Goal: Information Seeking & Learning: Learn about a topic

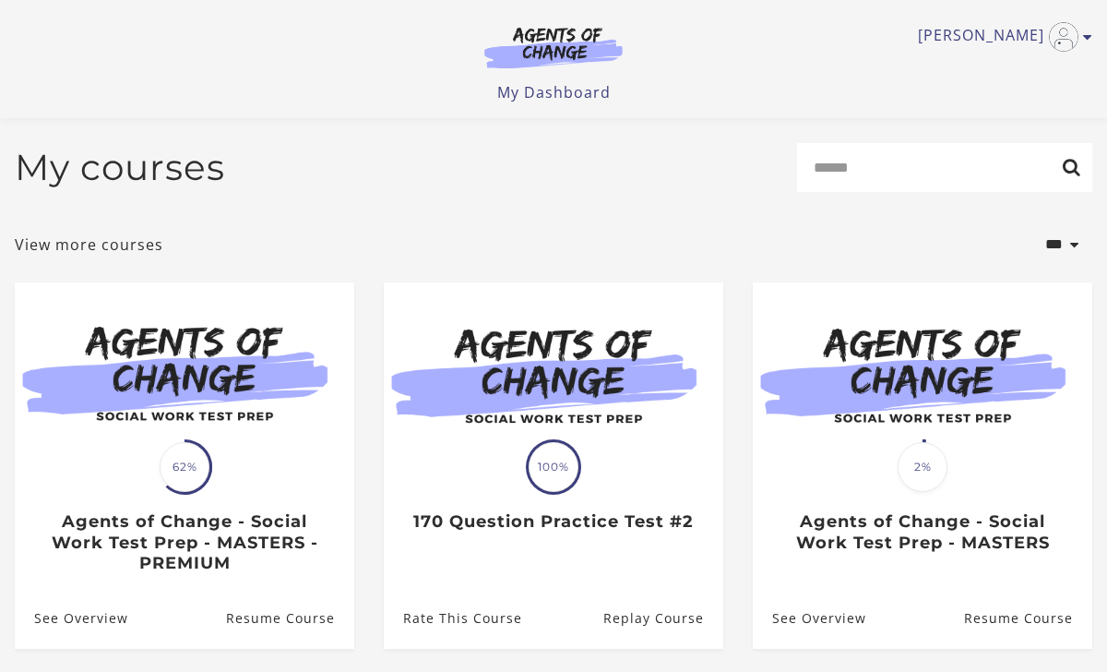
scroll to position [93, 0]
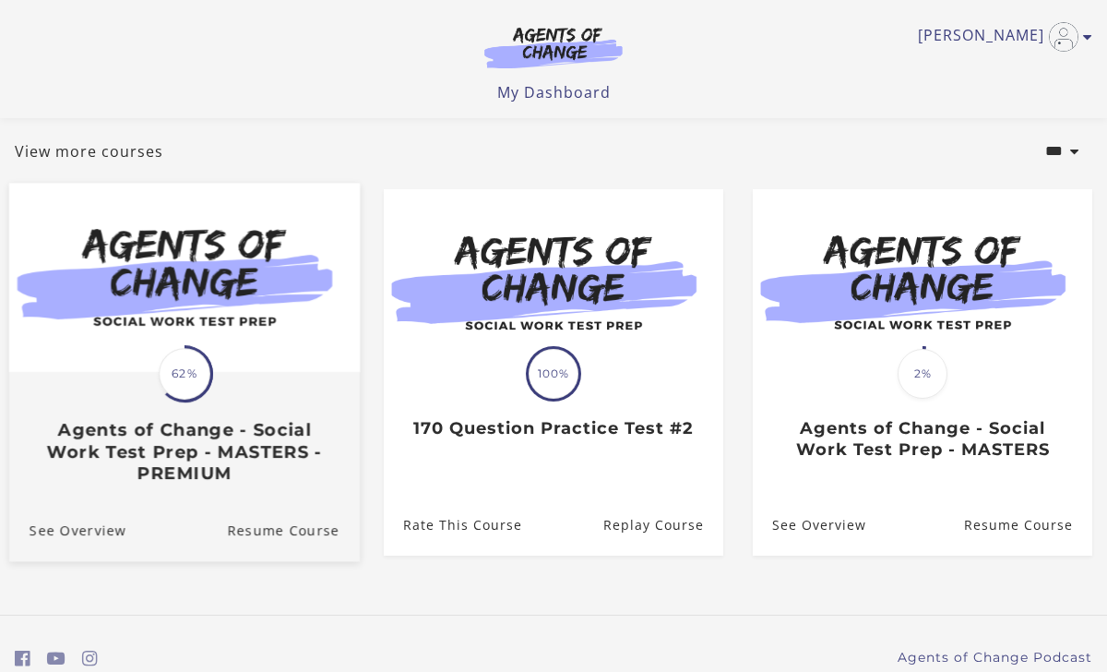
click at [293, 370] on img at bounding box center [184, 278] width 351 height 189
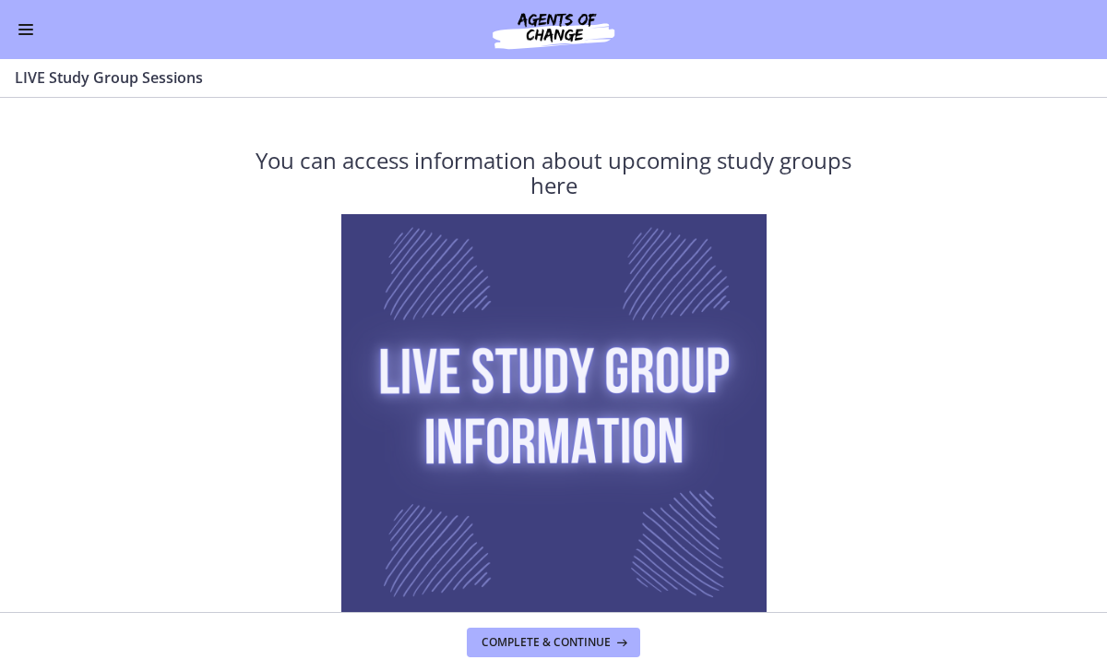
click at [26, 39] on button "Enable menu" at bounding box center [26, 29] width 22 height 22
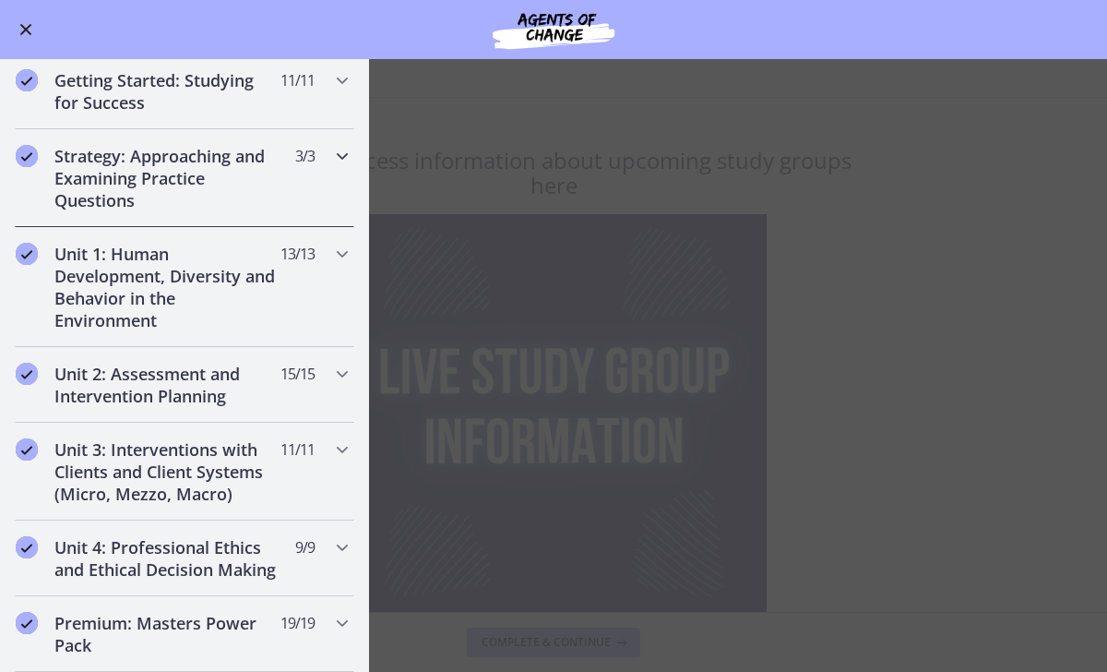
scroll to position [147, 0]
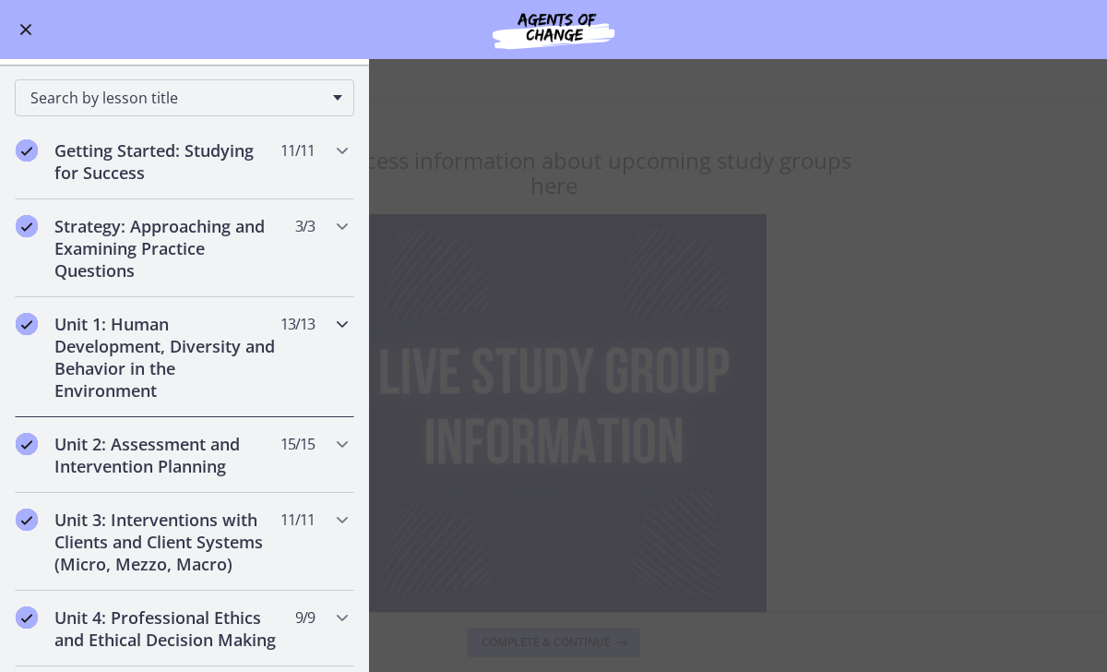
click at [317, 309] on div "Unit 1: Human Development, Diversity and Behavior in the Environment 13 / 13 Co…" at bounding box center [185, 357] width 340 height 120
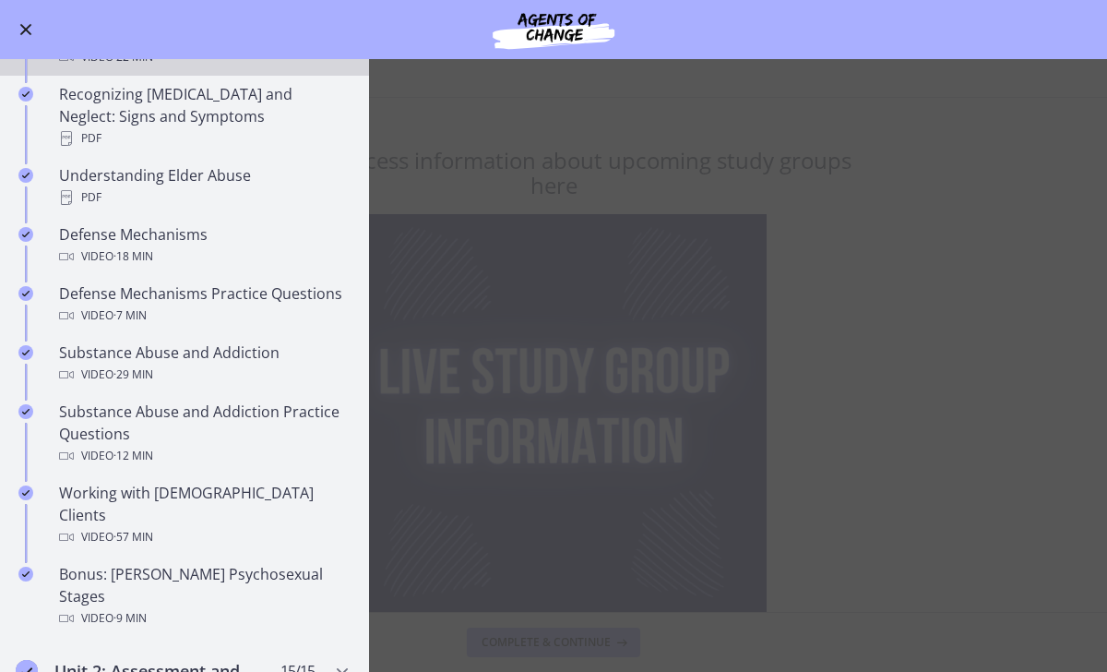
scroll to position [863, 0]
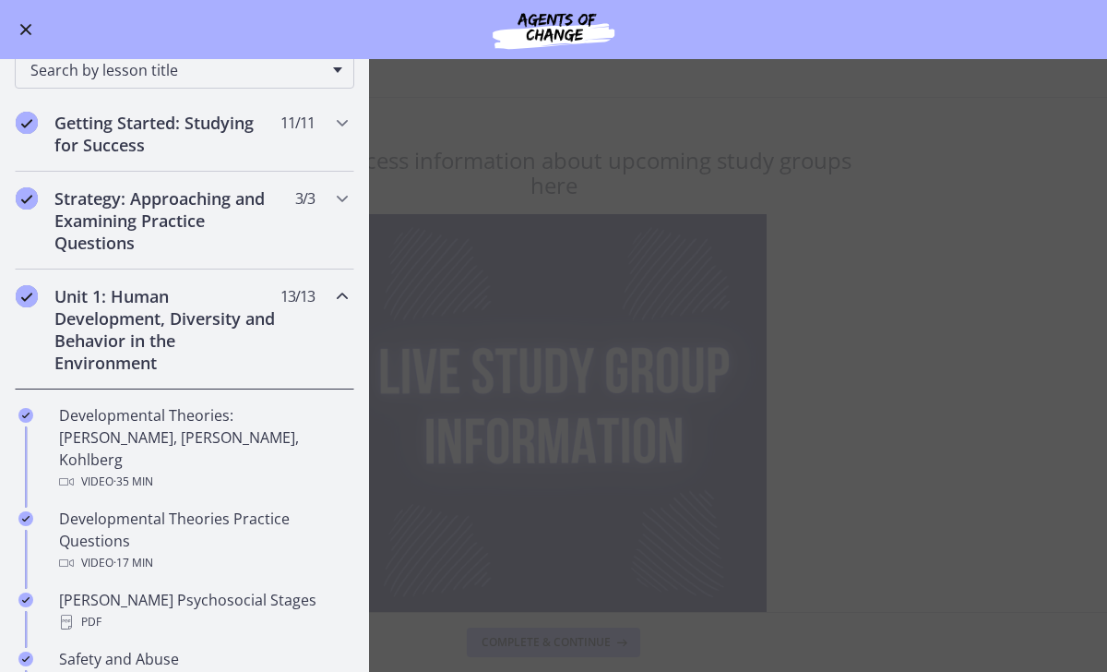
click at [333, 293] on icon "Chapters" at bounding box center [342, 296] width 22 height 22
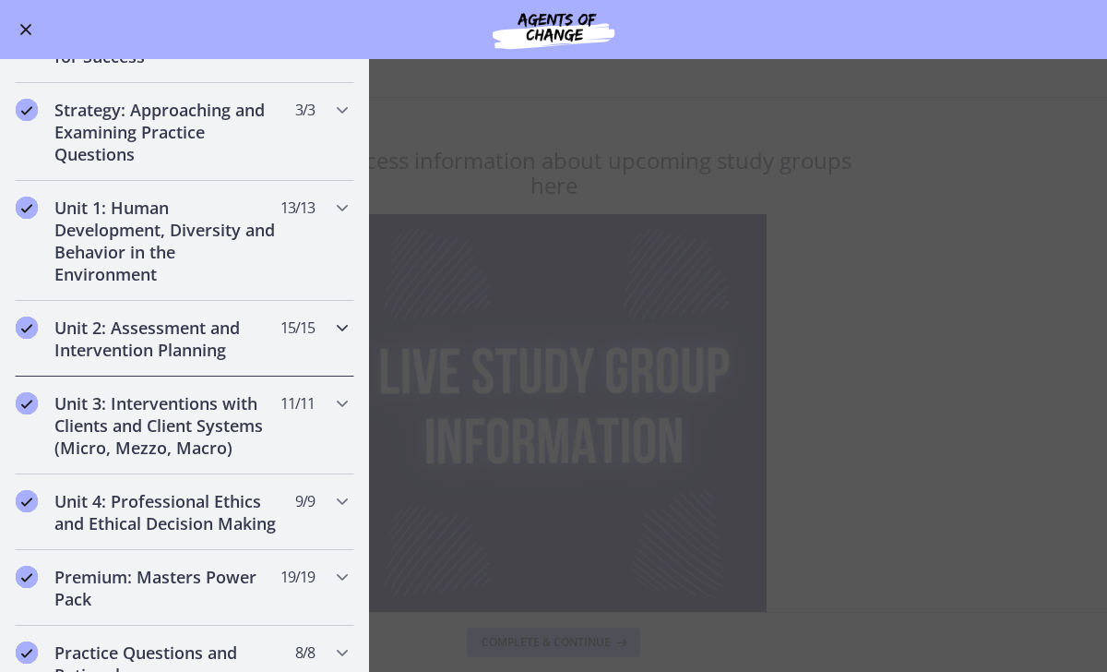
click at [339, 313] on div "Unit 2: Assessment and Intervention Planning 15 / 15 Completed" at bounding box center [185, 339] width 340 height 76
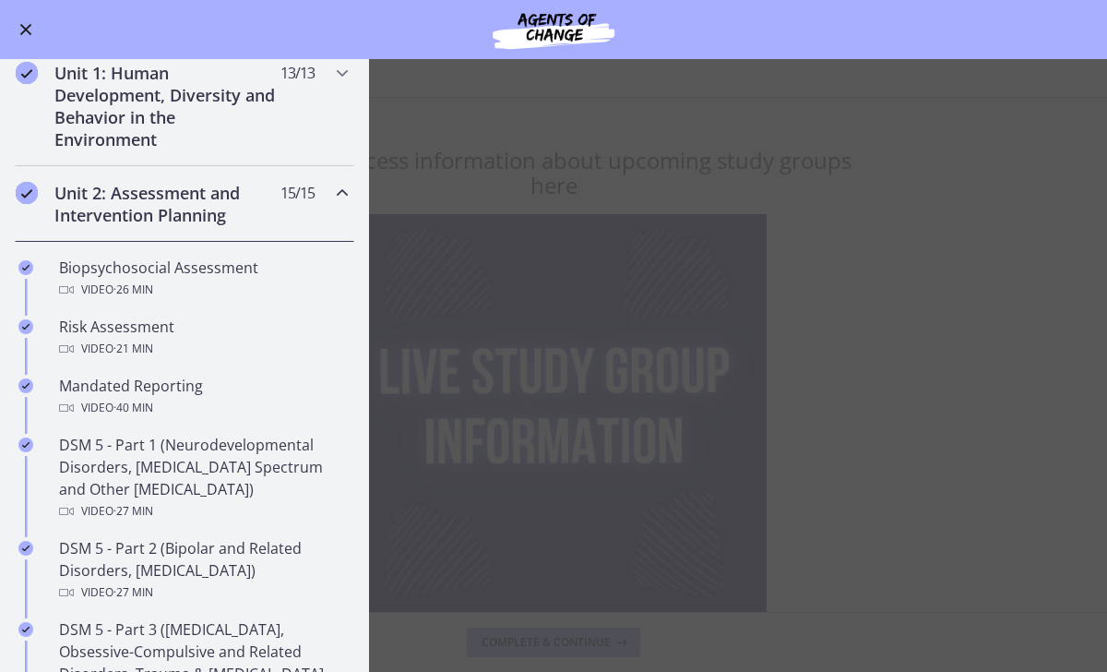
scroll to position [402, 0]
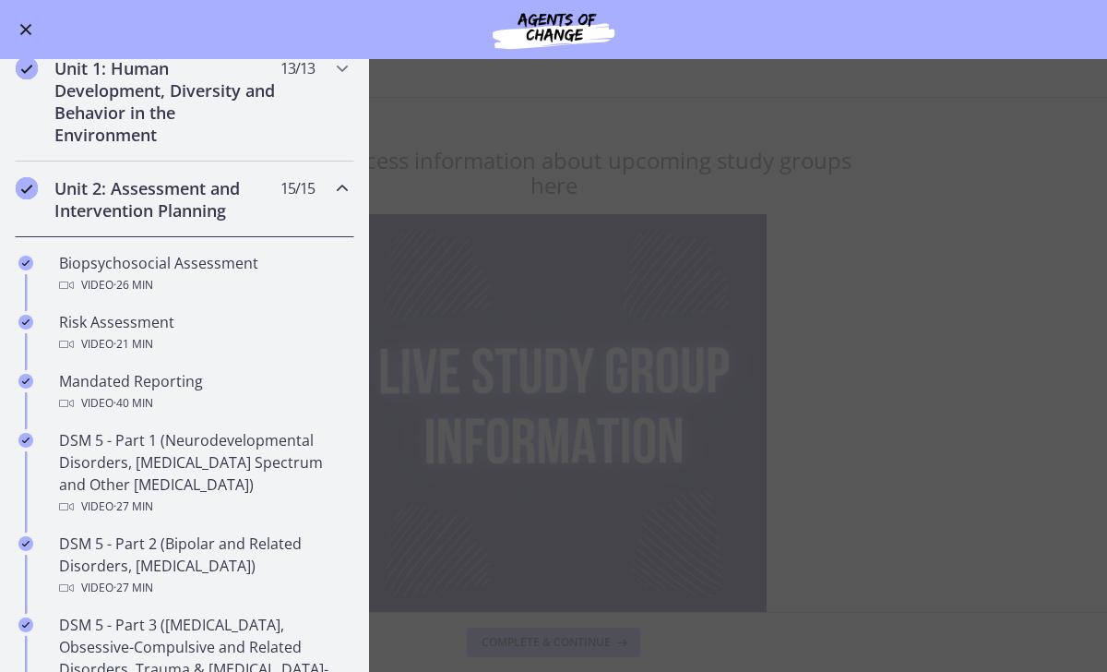
click at [348, 181] on icon "Chapters" at bounding box center [342, 188] width 22 height 22
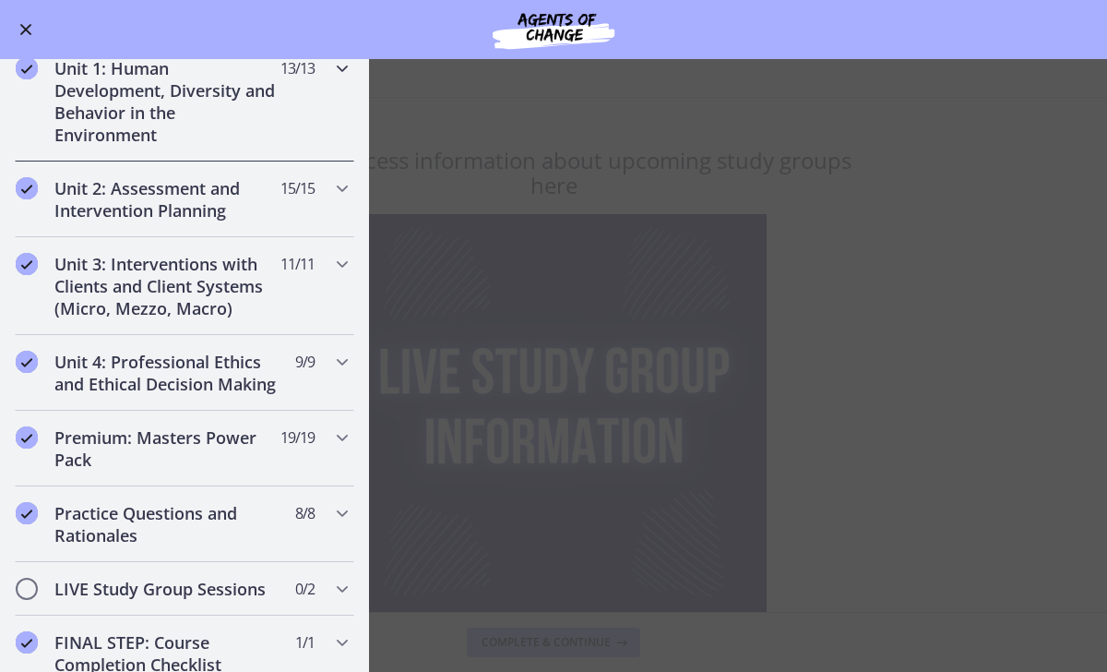
click at [345, 90] on div "Unit 1: Human Development, Diversity and Behavior in the Environment 13 / 13 Co…" at bounding box center [185, 102] width 340 height 120
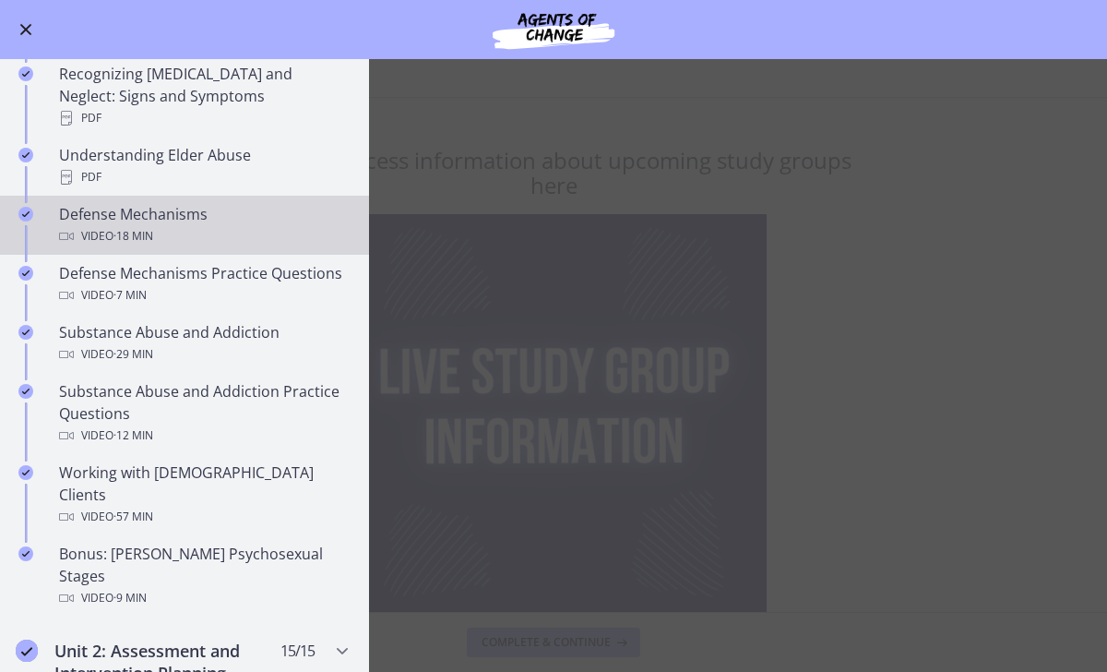
scroll to position [890, 0]
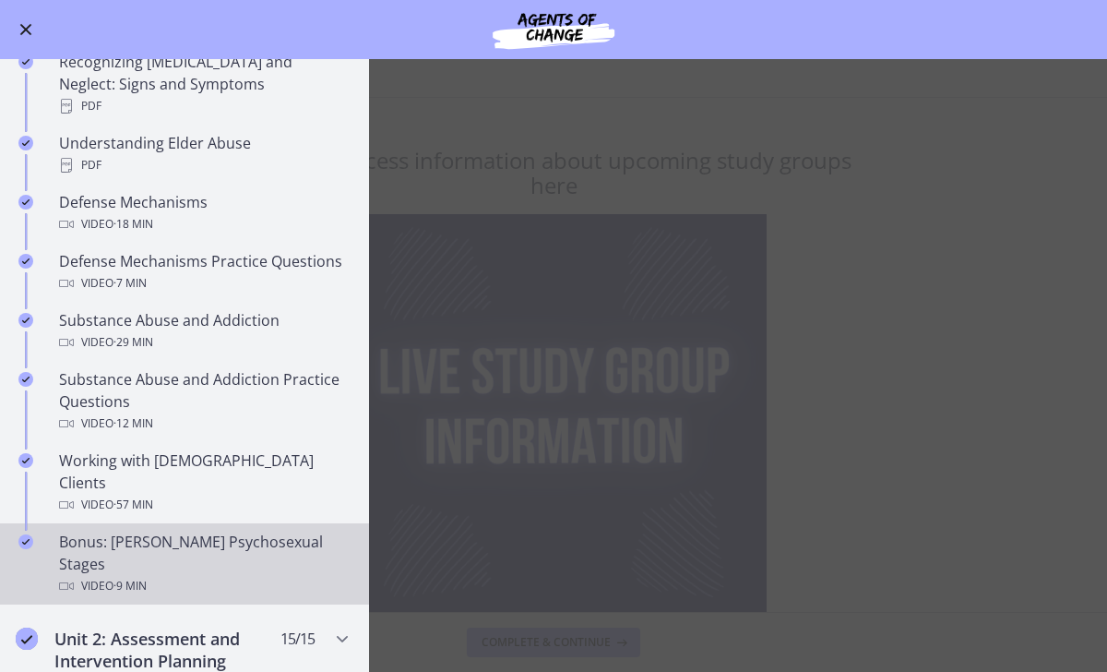
click at [263, 531] on div "Bonus: Freud's Psychosexual Stages Video · 9 min" at bounding box center [203, 564] width 288 height 66
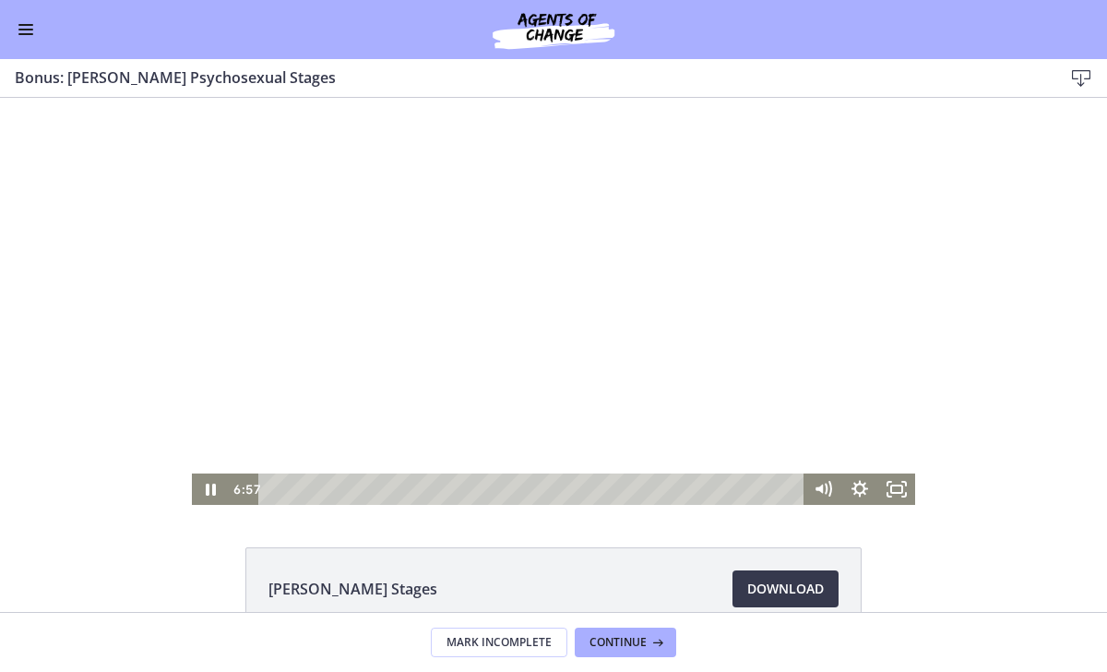
click at [488, 369] on div at bounding box center [554, 301] width 724 height 407
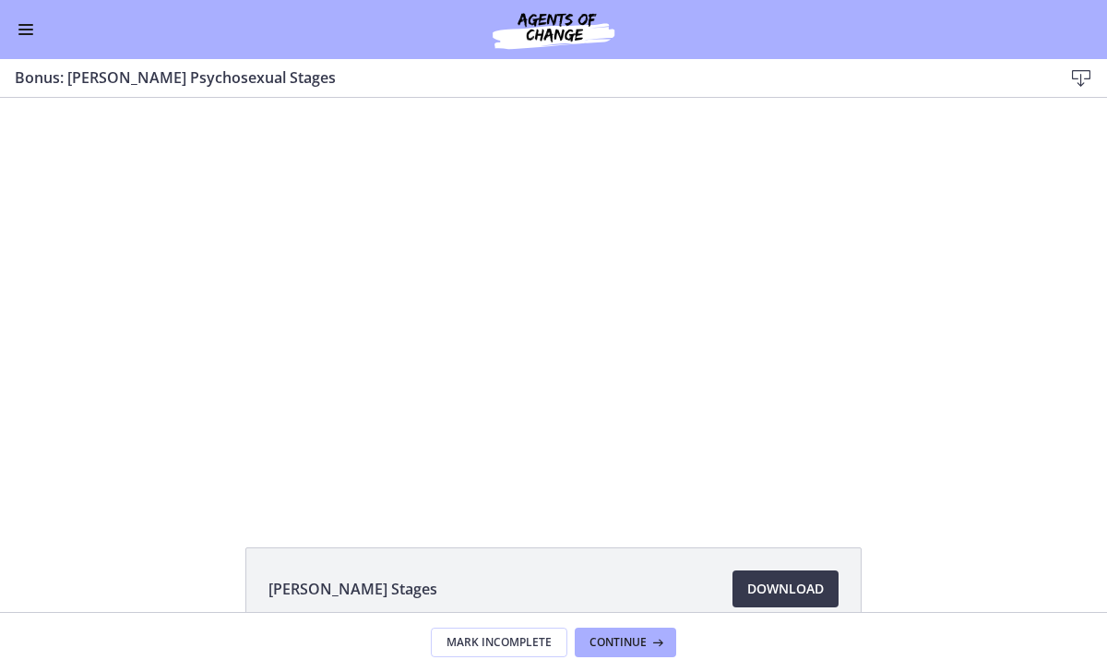
click at [22, 18] on button "Enable menu" at bounding box center [26, 29] width 22 height 22
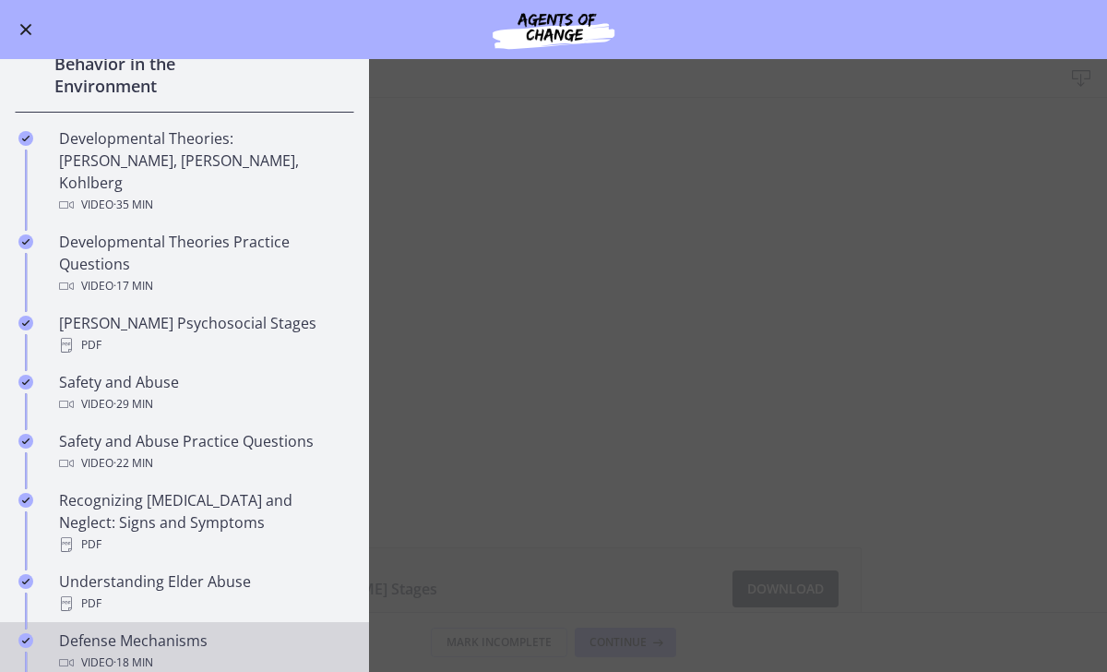
scroll to position [361, 0]
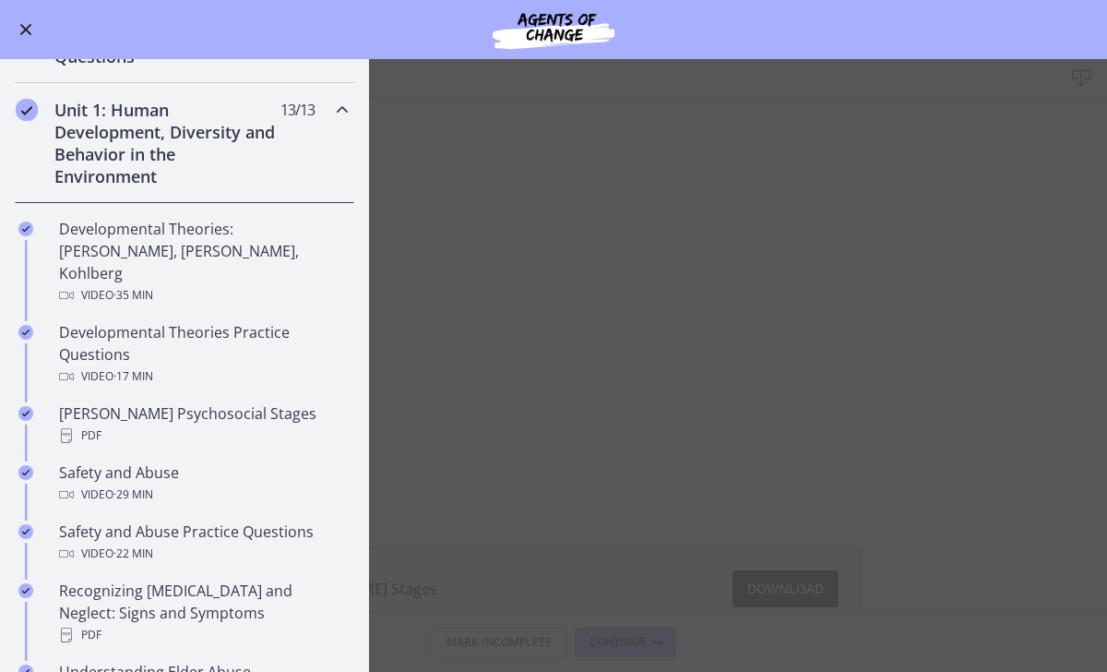
click at [341, 120] on div "Unit 1: Human Development, Diversity and Behavior in the Environment 13 / 13 Co…" at bounding box center [185, 143] width 340 height 120
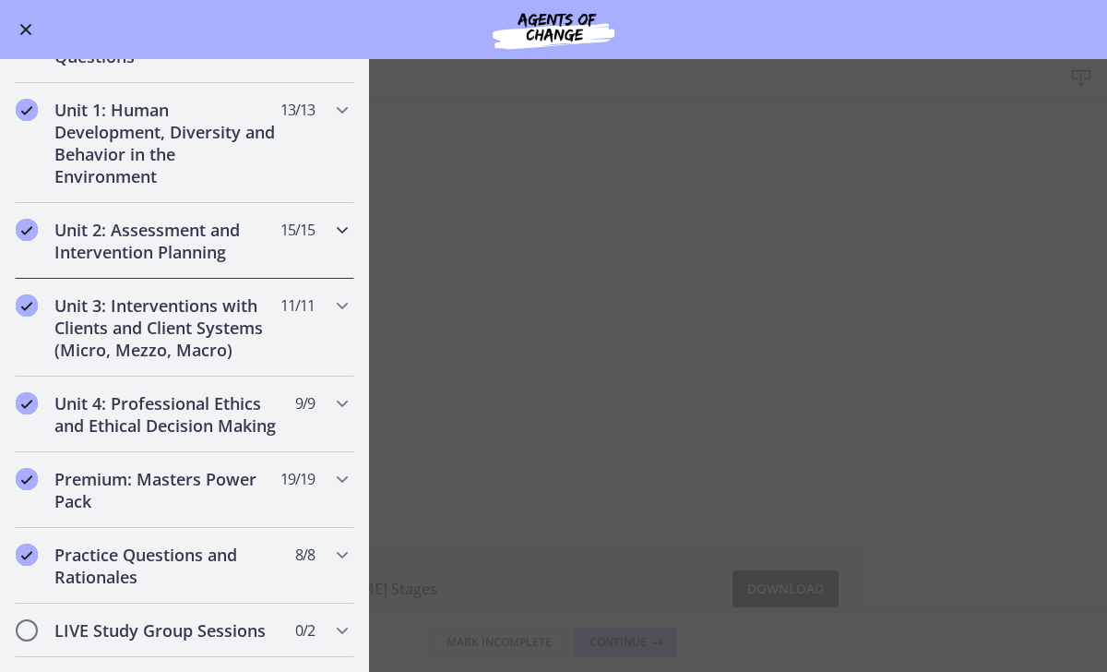
click at [352, 232] on icon "Chapters" at bounding box center [342, 230] width 22 height 22
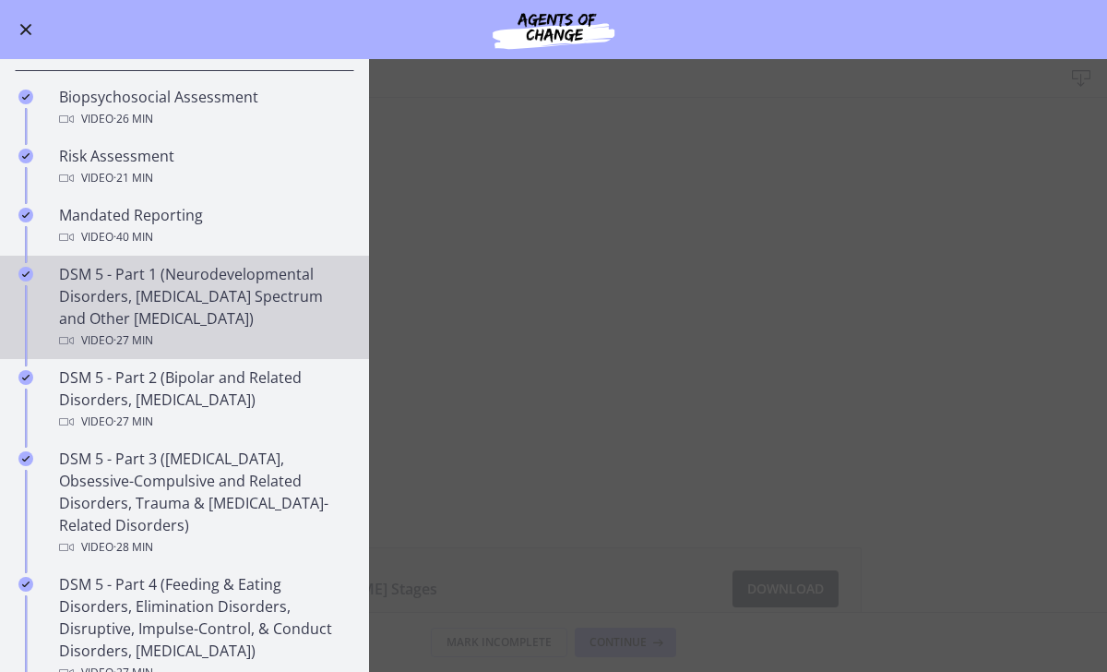
scroll to position [351, 0]
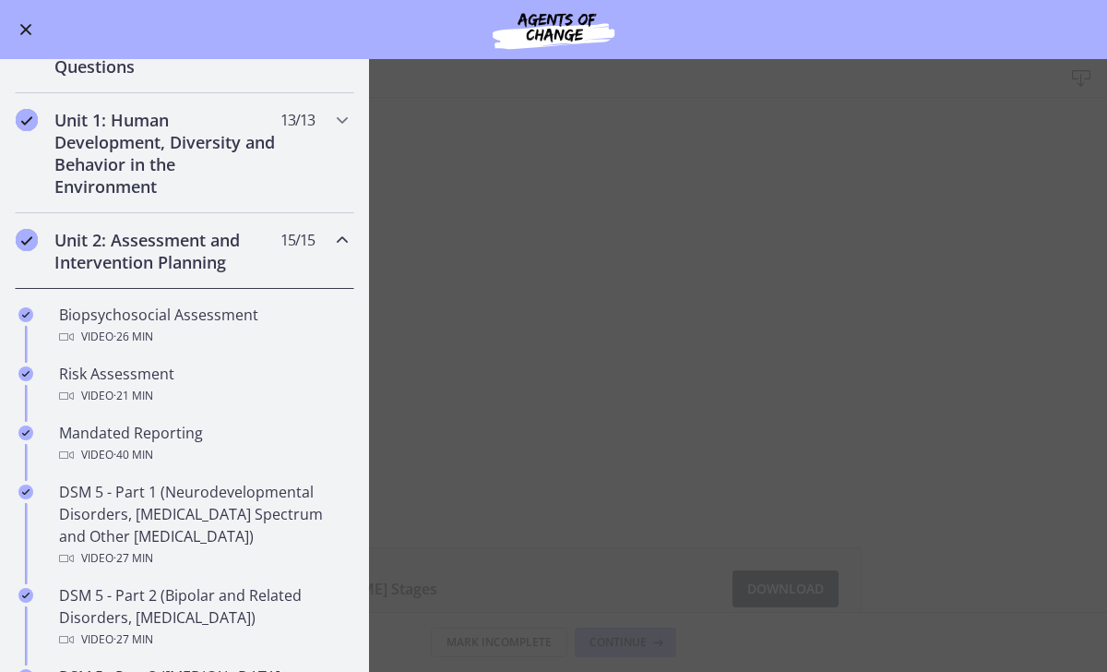
click at [331, 248] on icon "Chapters" at bounding box center [342, 240] width 22 height 22
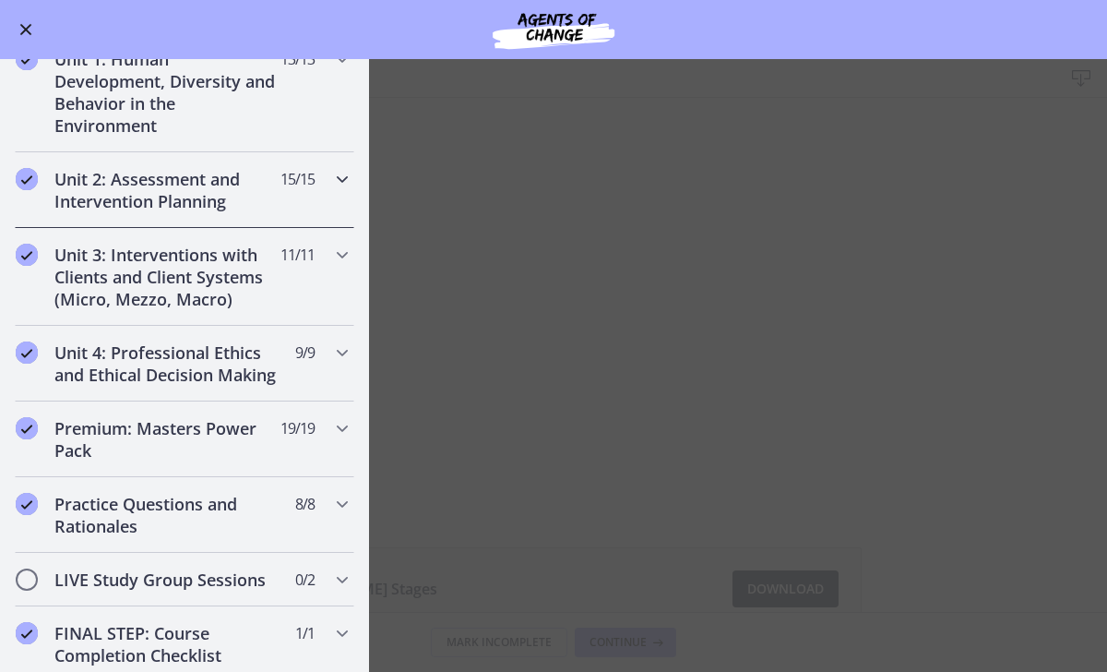
scroll to position [413, 0]
click at [332, 249] on icon "Chapters" at bounding box center [342, 254] width 22 height 22
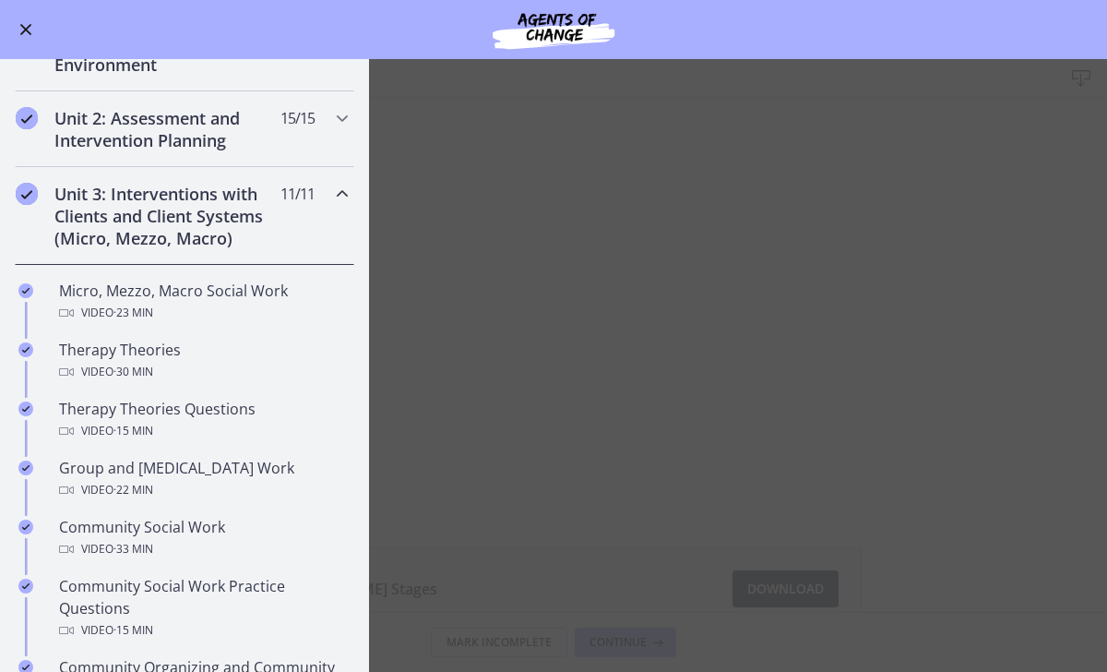
scroll to position [440, 0]
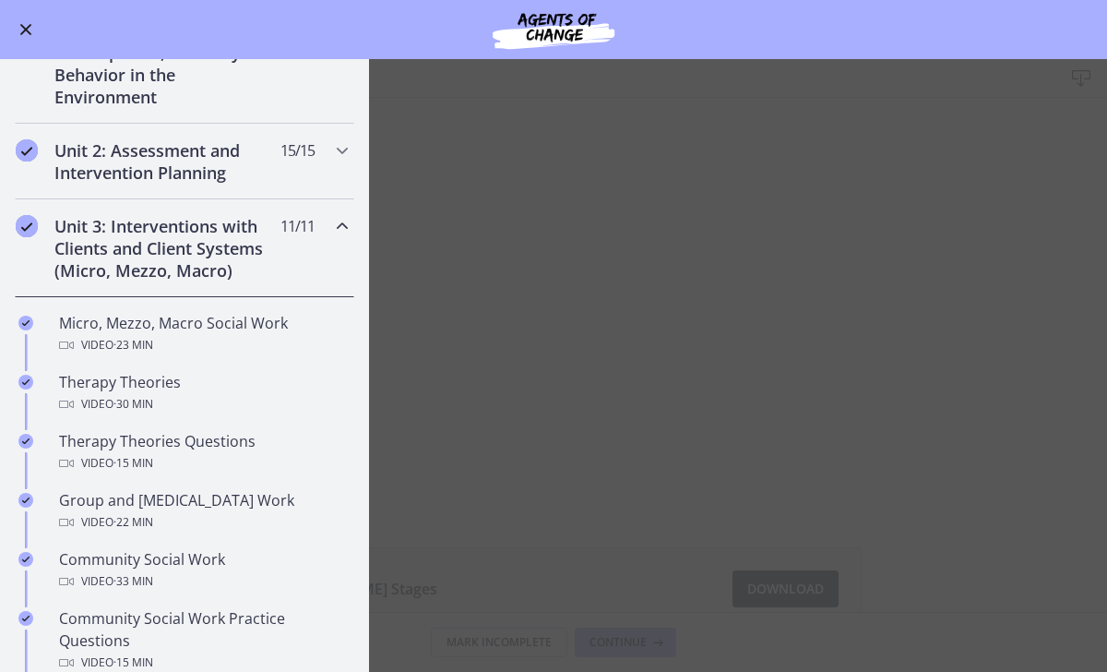
click at [317, 266] on div "Unit 3: Interventions with Clients and Client Systems (Micro, Mezzo, Macro) 11 …" at bounding box center [185, 248] width 340 height 98
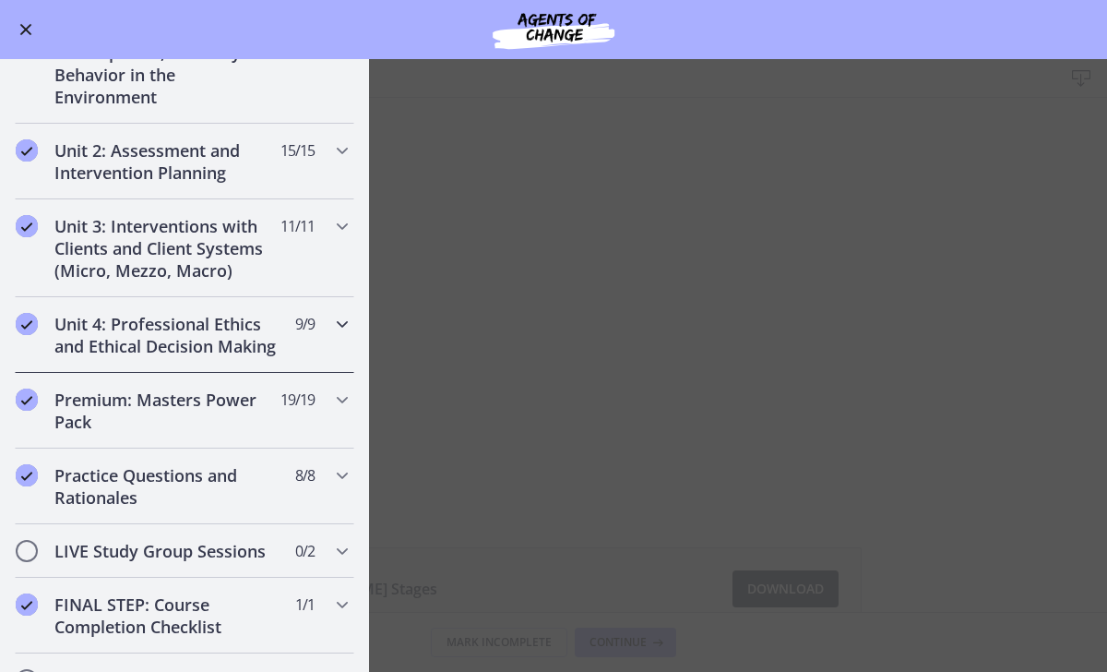
click at [328, 322] on div "Unit 4: Professional Ethics and Ethical Decision Making 9 / 9 Completed" at bounding box center [185, 335] width 340 height 76
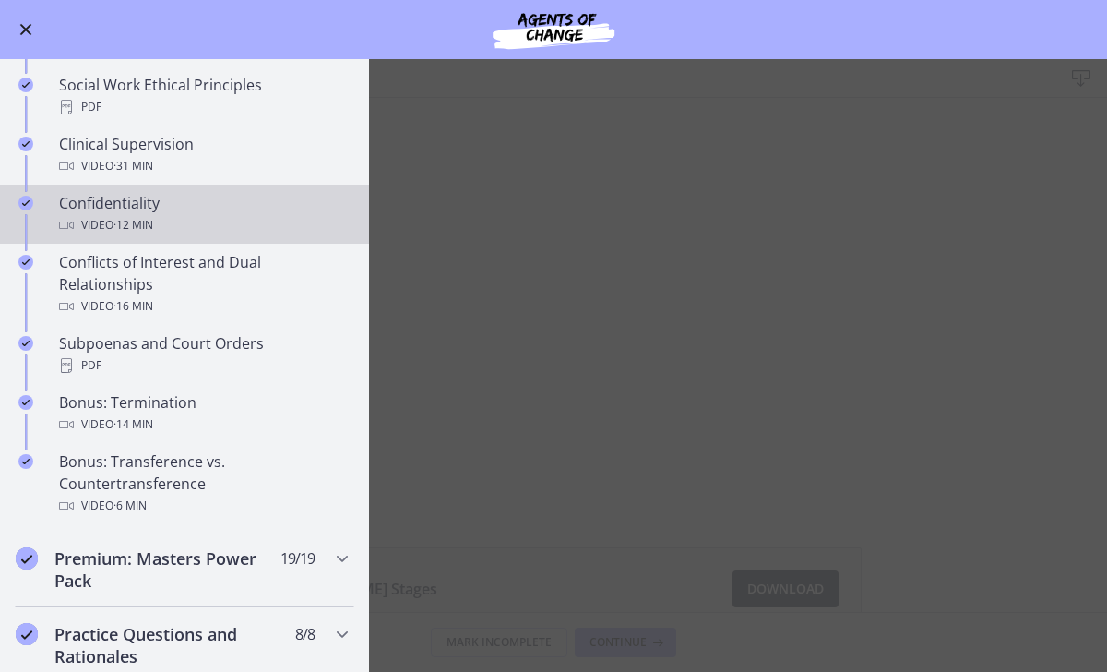
scroll to position [876, 0]
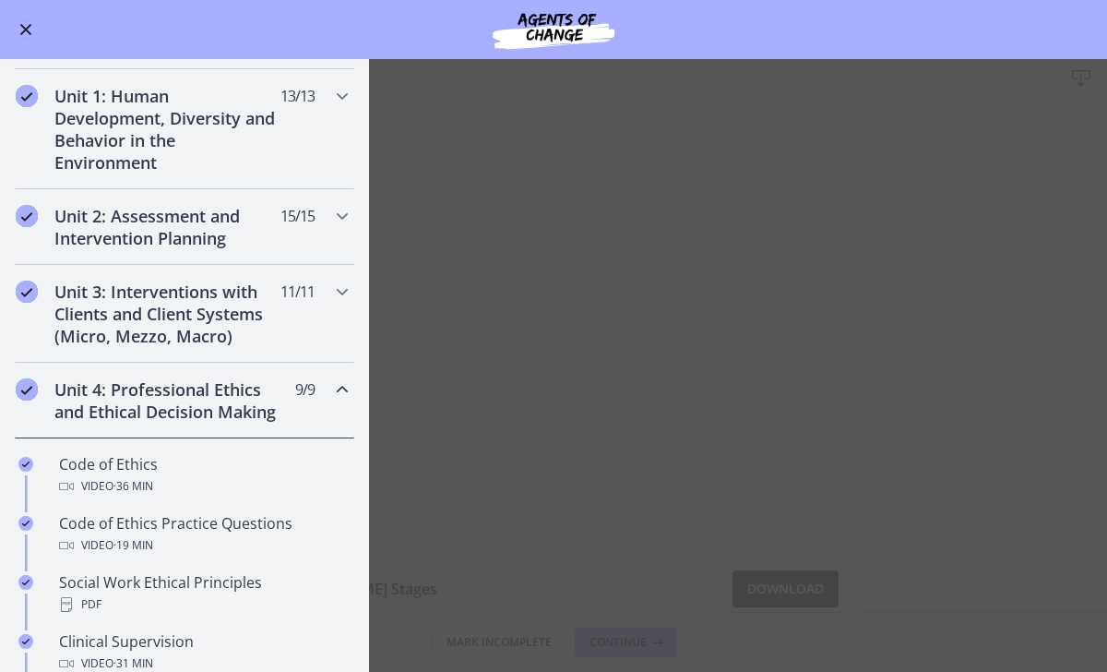
click at [323, 399] on div "Unit 4: Professional Ethics and Ethical Decision Making 9 / 9 Completed" at bounding box center [185, 401] width 340 height 76
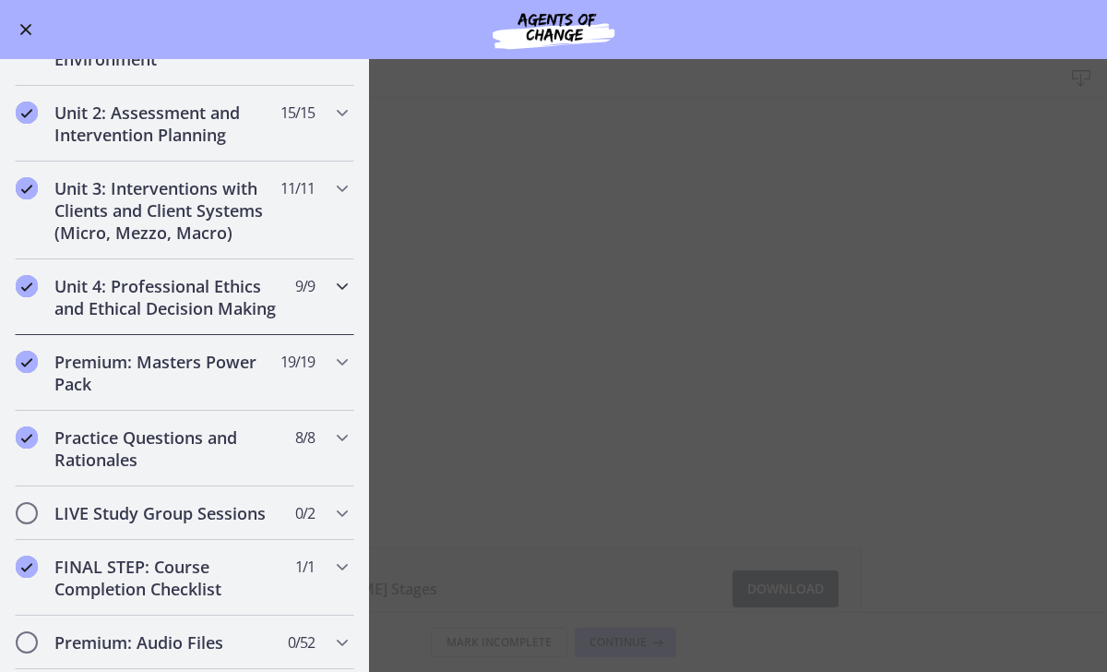
scroll to position [482, 0]
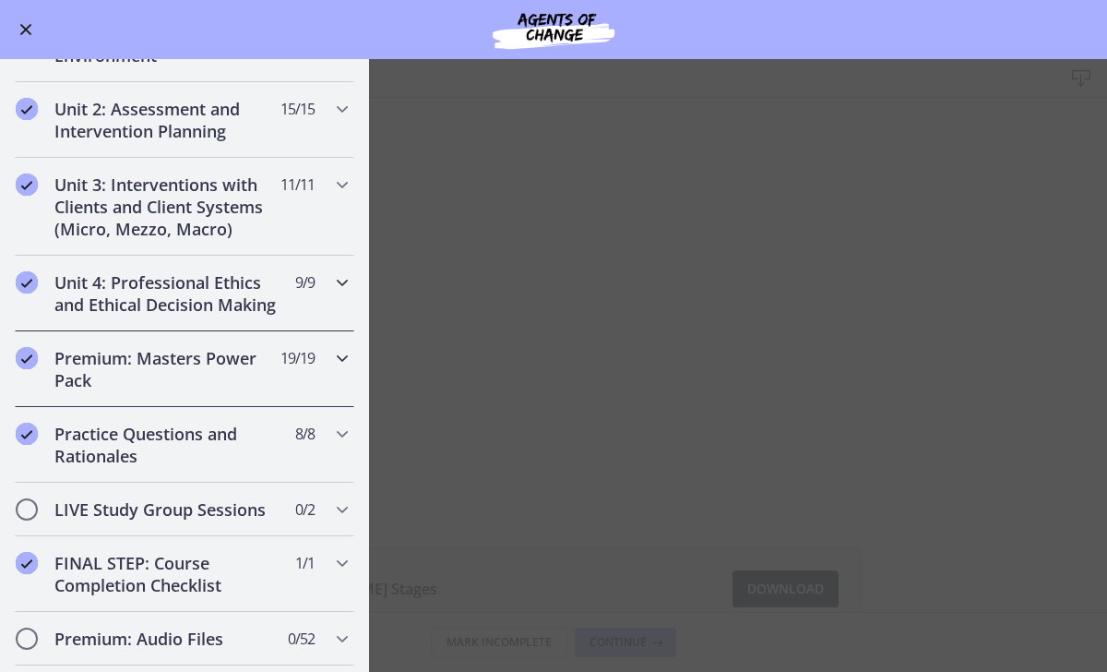
click at [323, 399] on div "Premium: Masters Power Pack 19 / 19 Completed" at bounding box center [185, 369] width 340 height 76
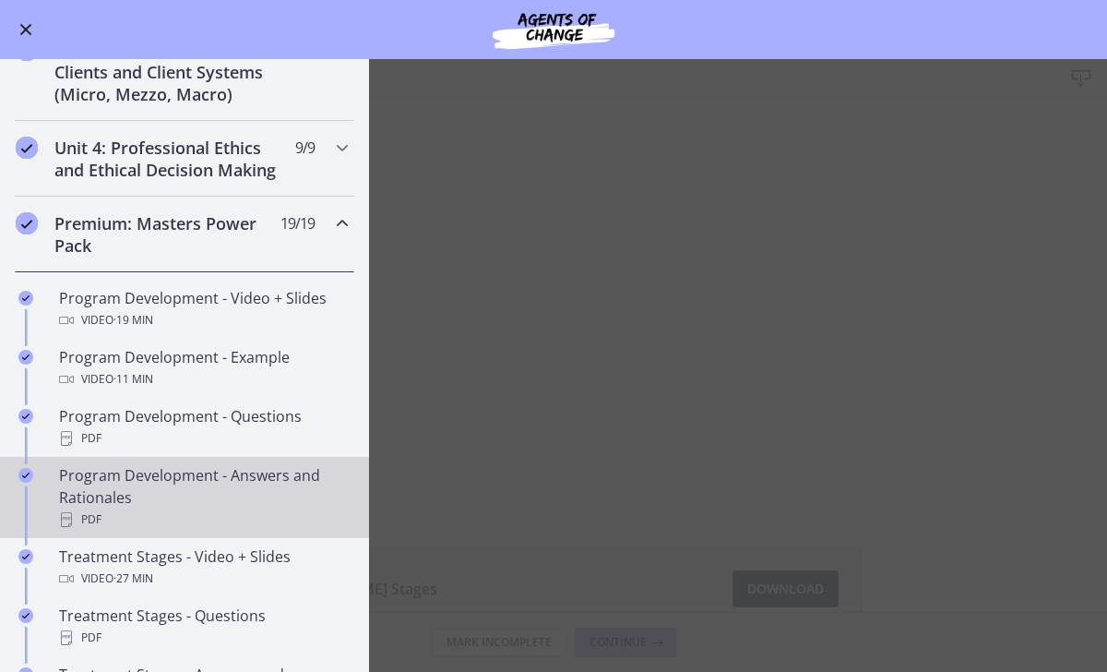
scroll to position [580, 0]
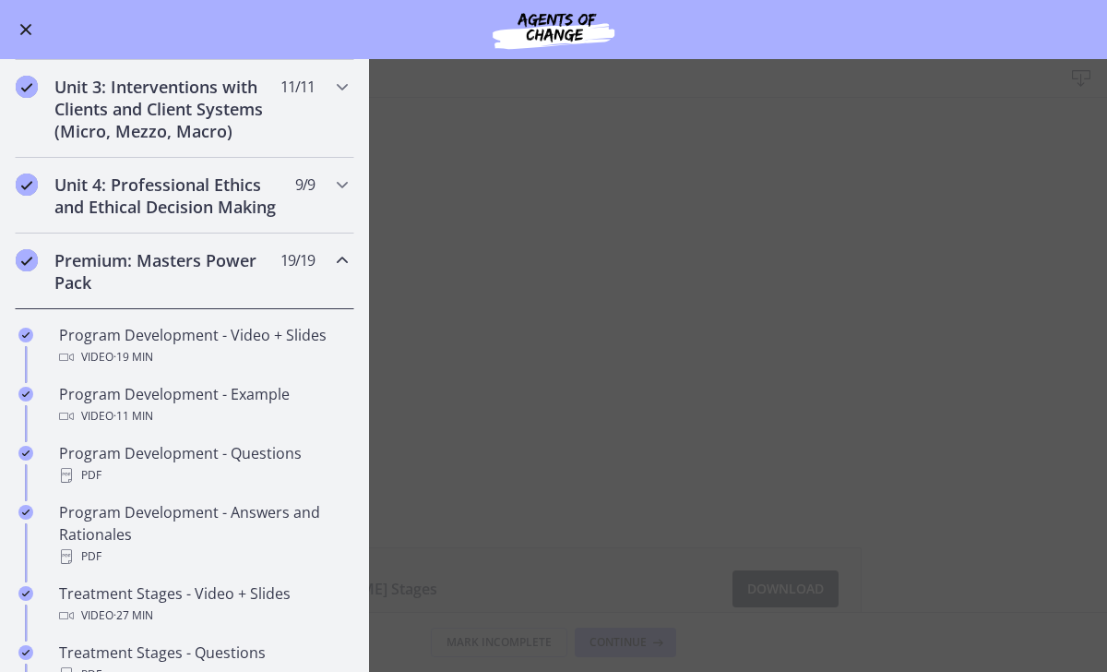
click at [337, 268] on icon "Chapters" at bounding box center [342, 260] width 22 height 22
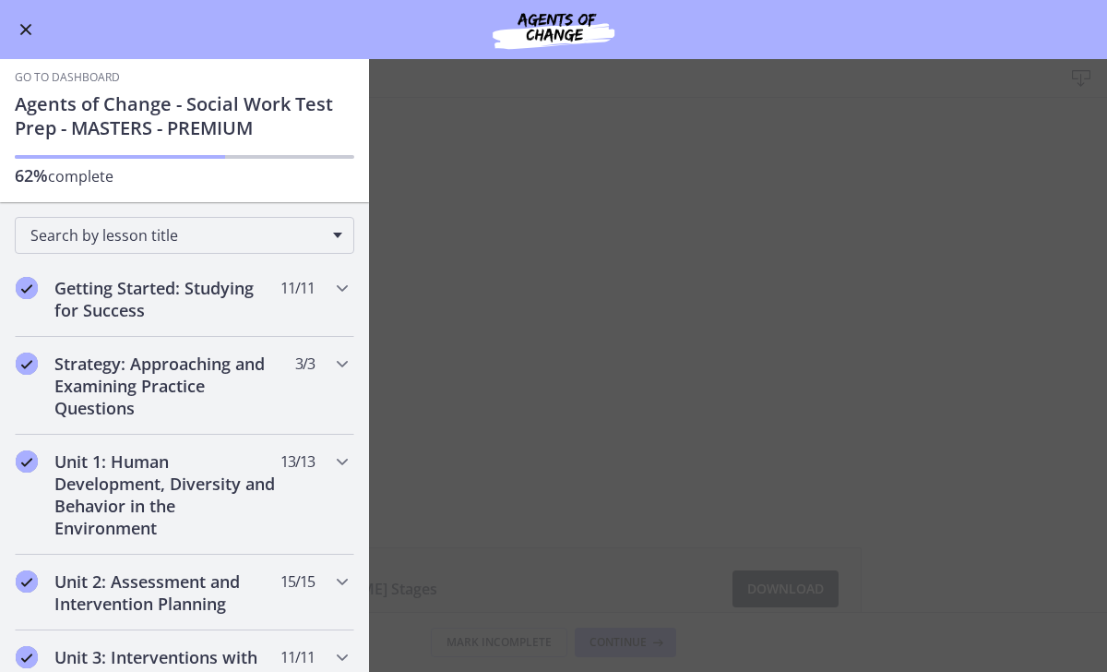
scroll to position [0, 0]
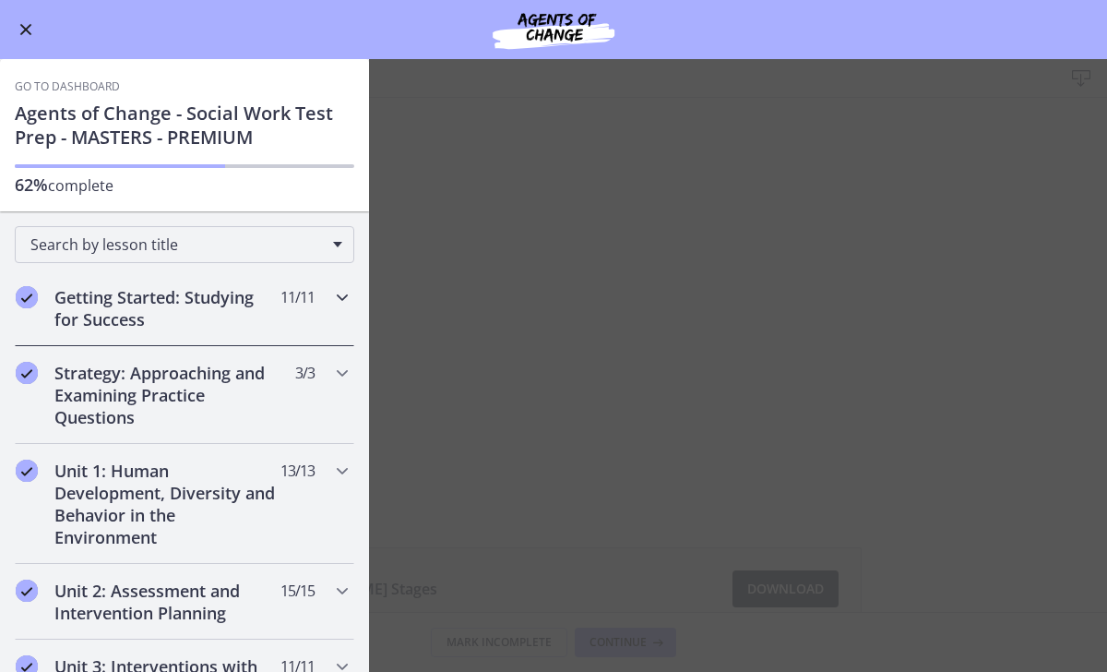
click at [339, 283] on div "Getting Started: Studying for Success 11 / 11 Completed" at bounding box center [185, 308] width 340 height 76
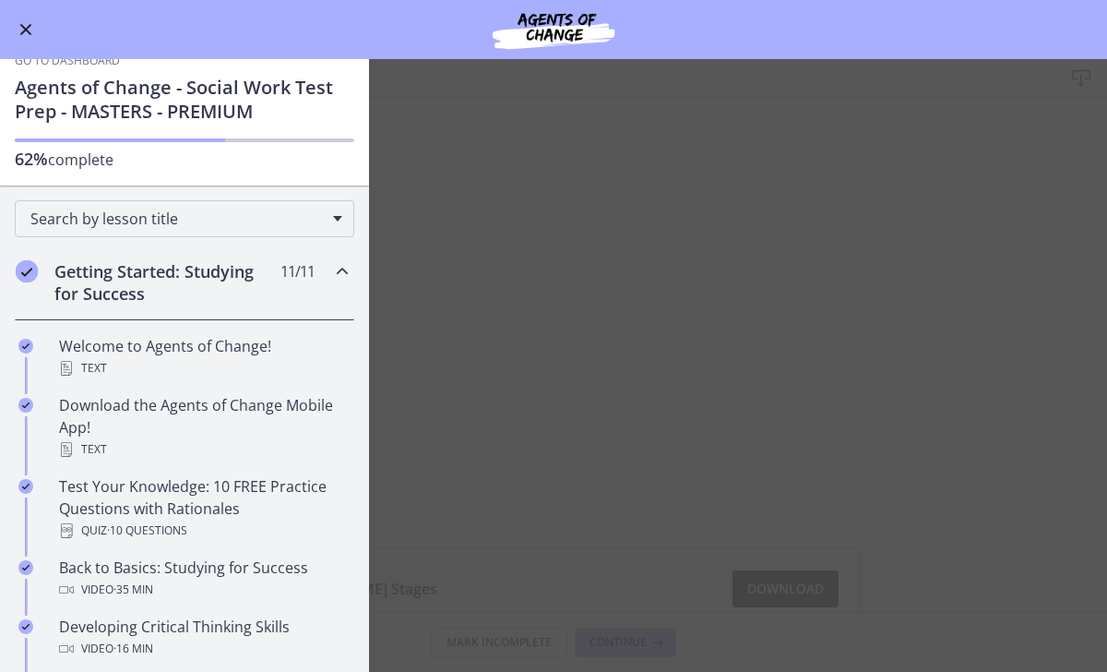
scroll to position [18, 0]
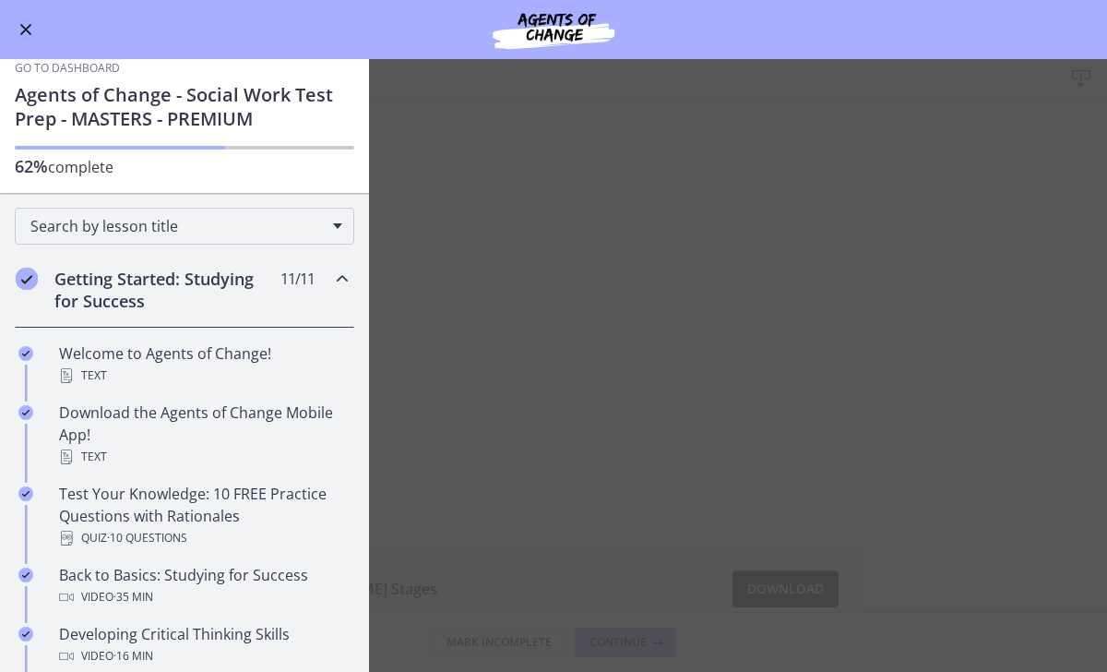
click at [331, 286] on icon "Chapters" at bounding box center [342, 279] width 22 height 22
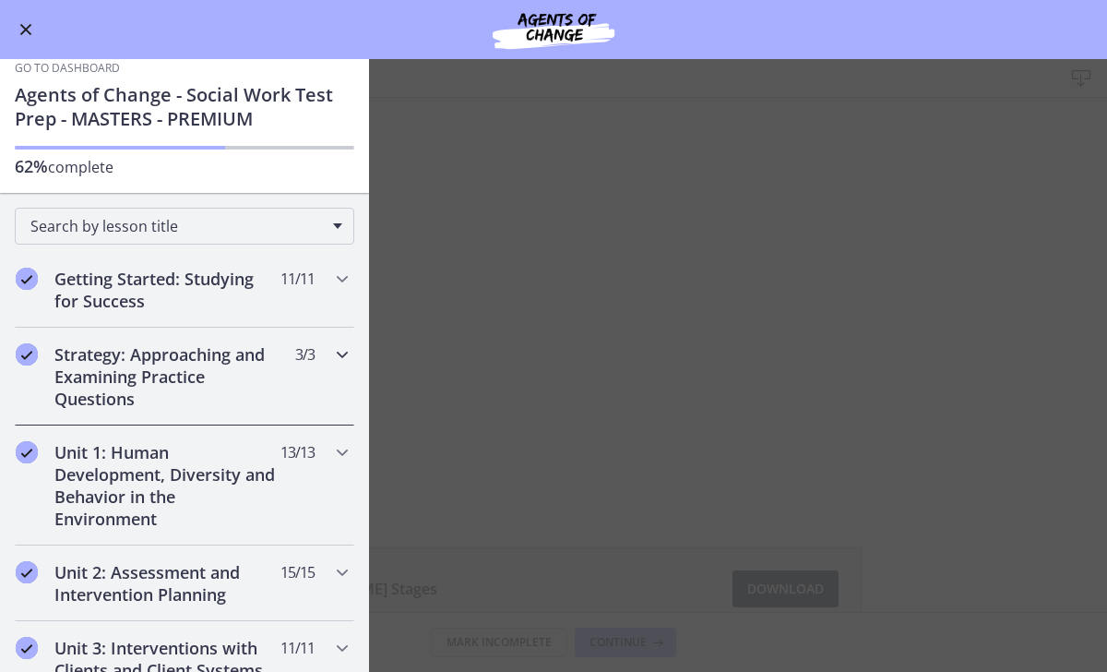
click at [330, 366] on div "Strategy: Approaching and Examining Practice Questions 3 / 3 Completed" at bounding box center [185, 377] width 340 height 98
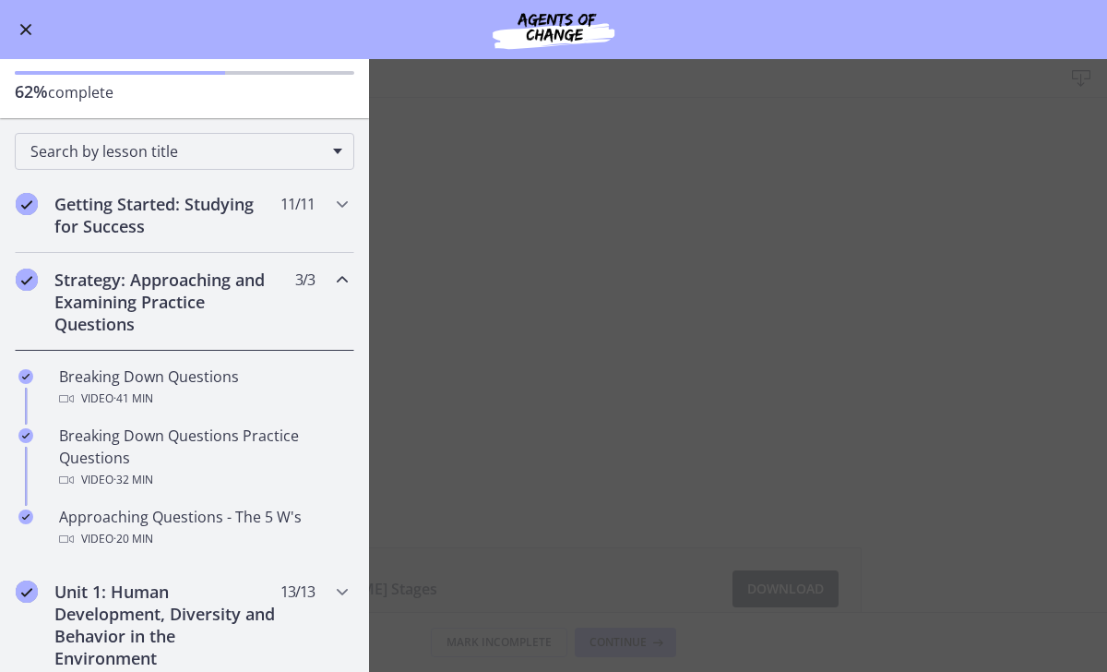
scroll to position [97, 0]
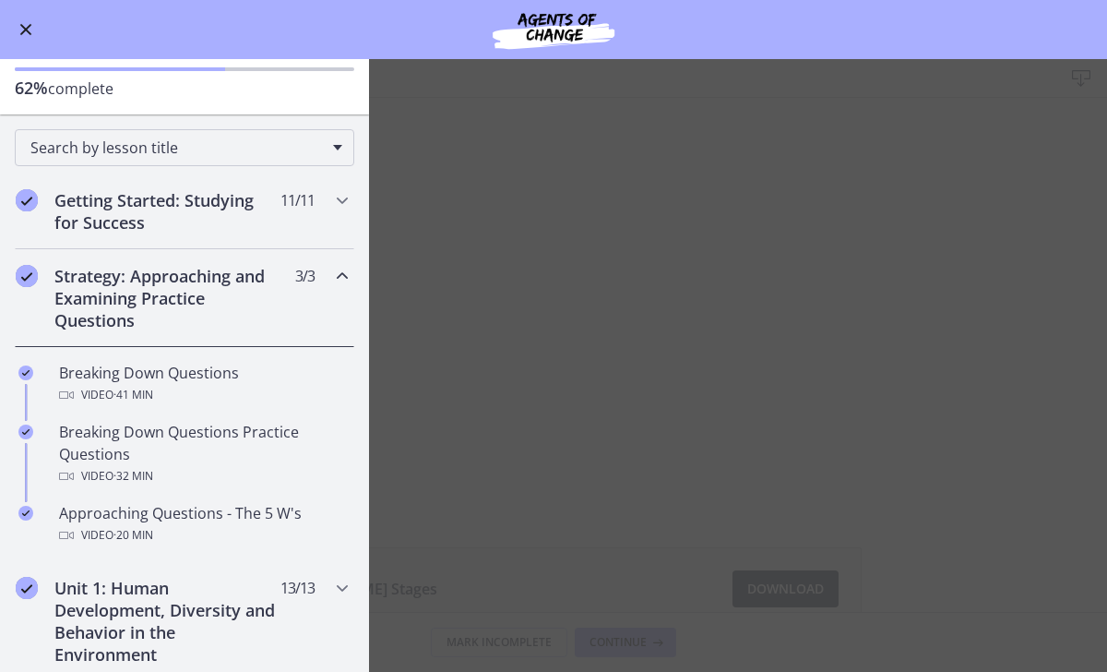
click at [329, 285] on div "Strategy: Approaching and Examining Practice Questions 3 / 3 Completed" at bounding box center [185, 298] width 340 height 98
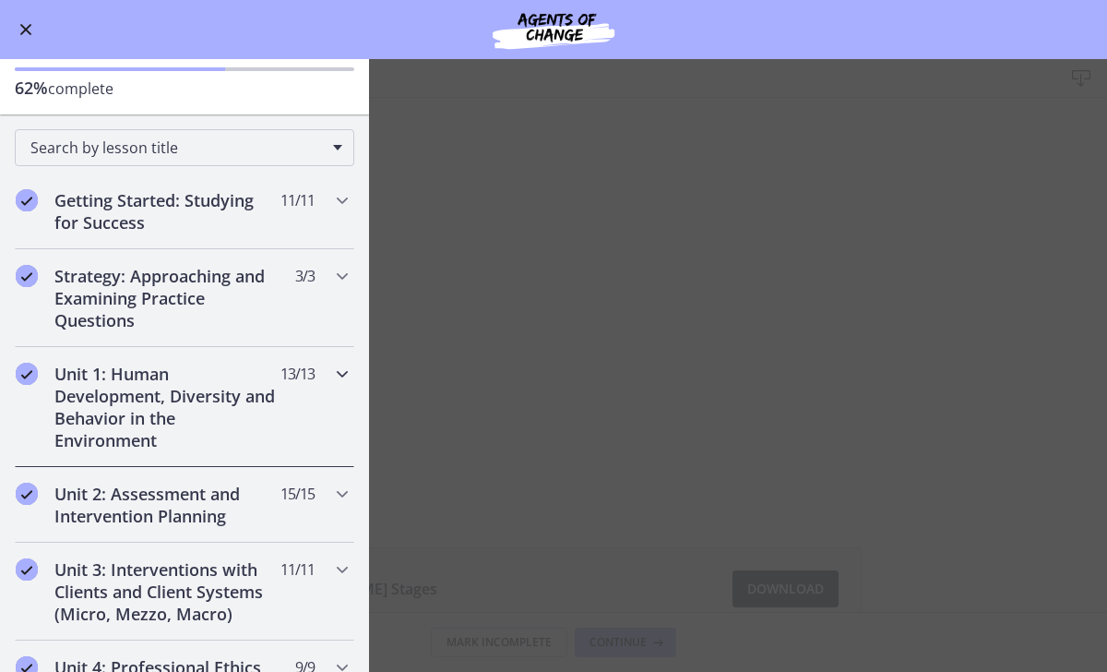
click at [331, 371] on icon "Chapters" at bounding box center [342, 374] width 22 height 22
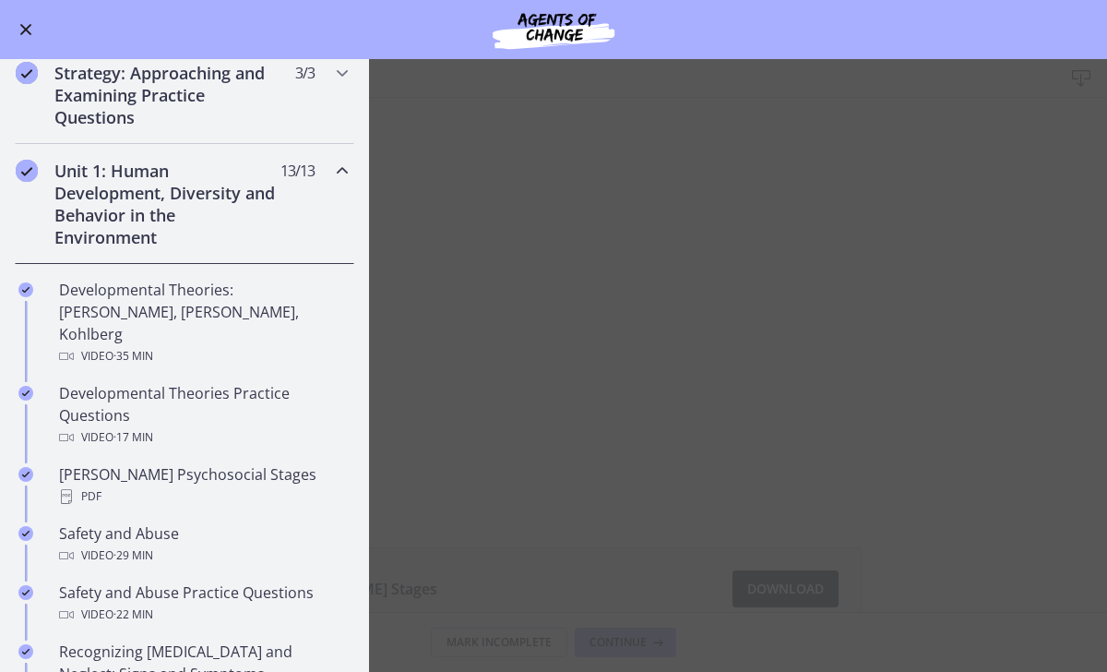
scroll to position [0, 0]
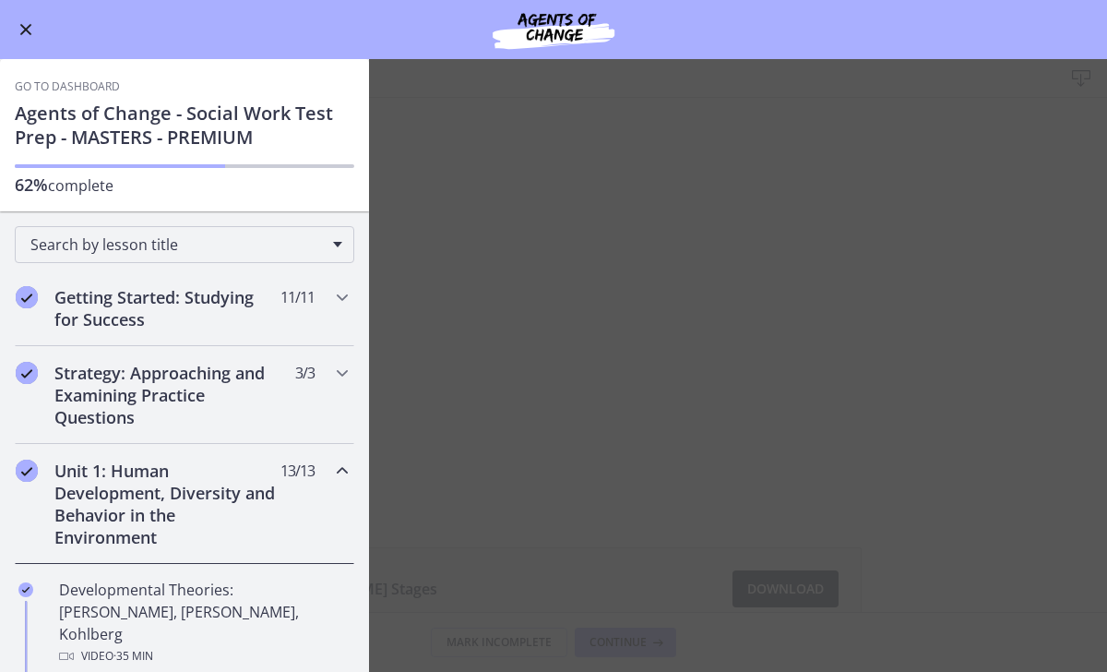
click at [335, 484] on div "Unit 1: Human Development, Diversity and Behavior in the Environment 13 / 13 Co…" at bounding box center [185, 504] width 340 height 120
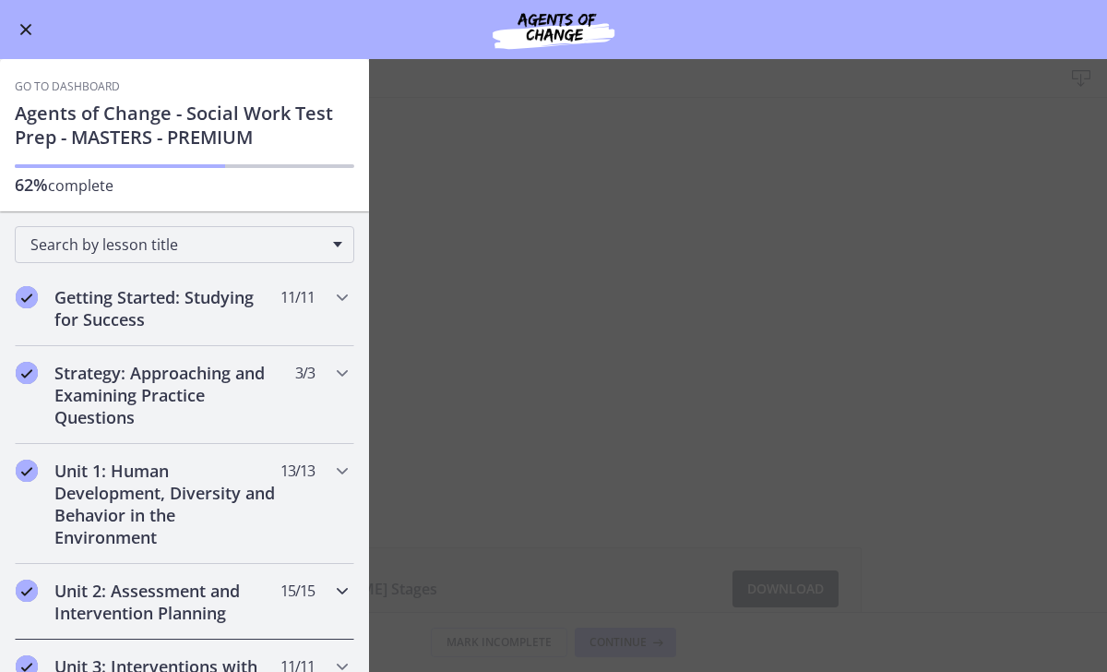
click at [322, 564] on div "Unit 2: Assessment and Intervention Planning 15 / 15 Completed" at bounding box center [185, 602] width 340 height 76
click at [329, 577] on div "Unit 2: Assessment and Intervention Planning 15 / 15 Completed" at bounding box center [185, 602] width 340 height 76
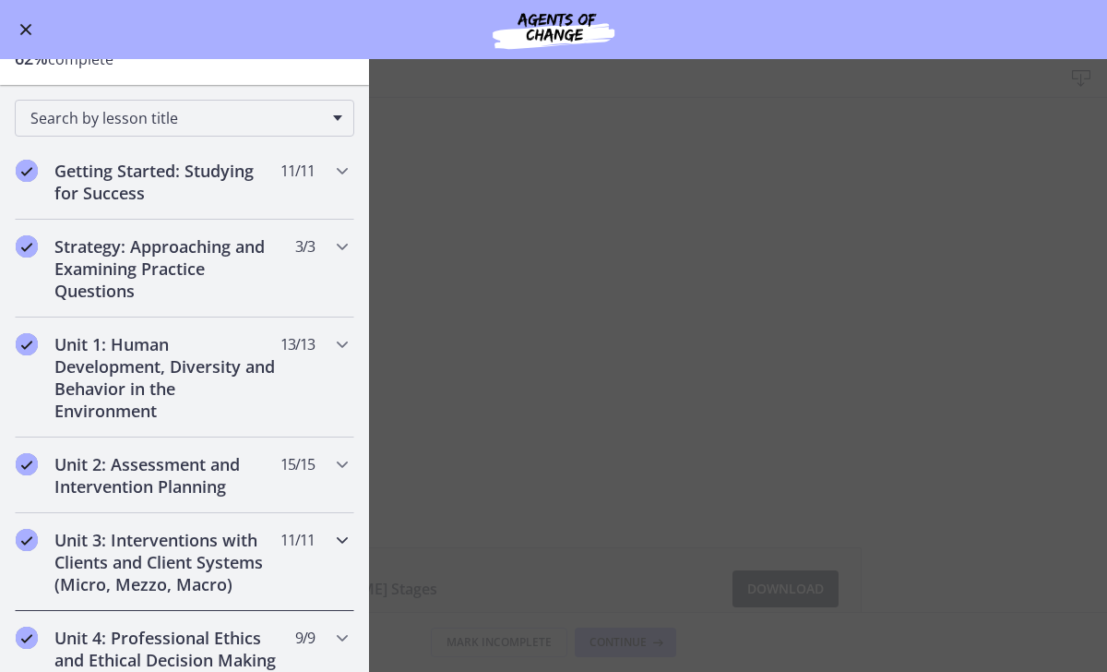
click at [319, 543] on div "Unit 3: Interventions with Clients and Client Systems (Micro, Mezzo, Macro) 11 …" at bounding box center [185, 562] width 340 height 98
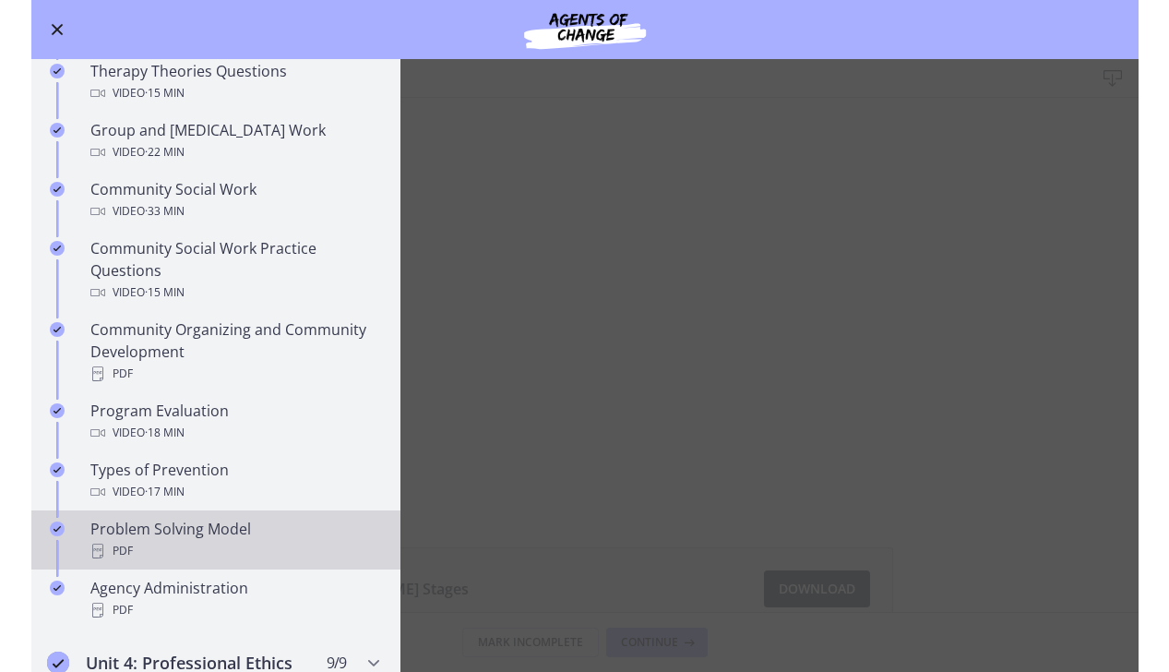
scroll to position [813, 0]
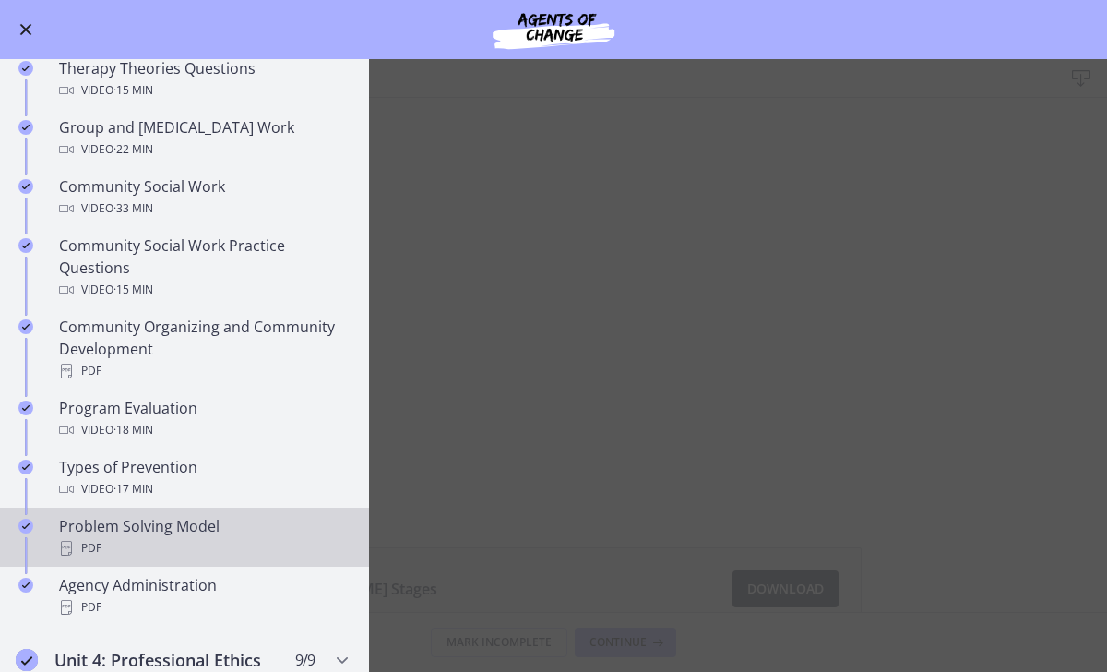
click at [263, 515] on div "Problem Solving Model PDF" at bounding box center [203, 537] width 288 height 44
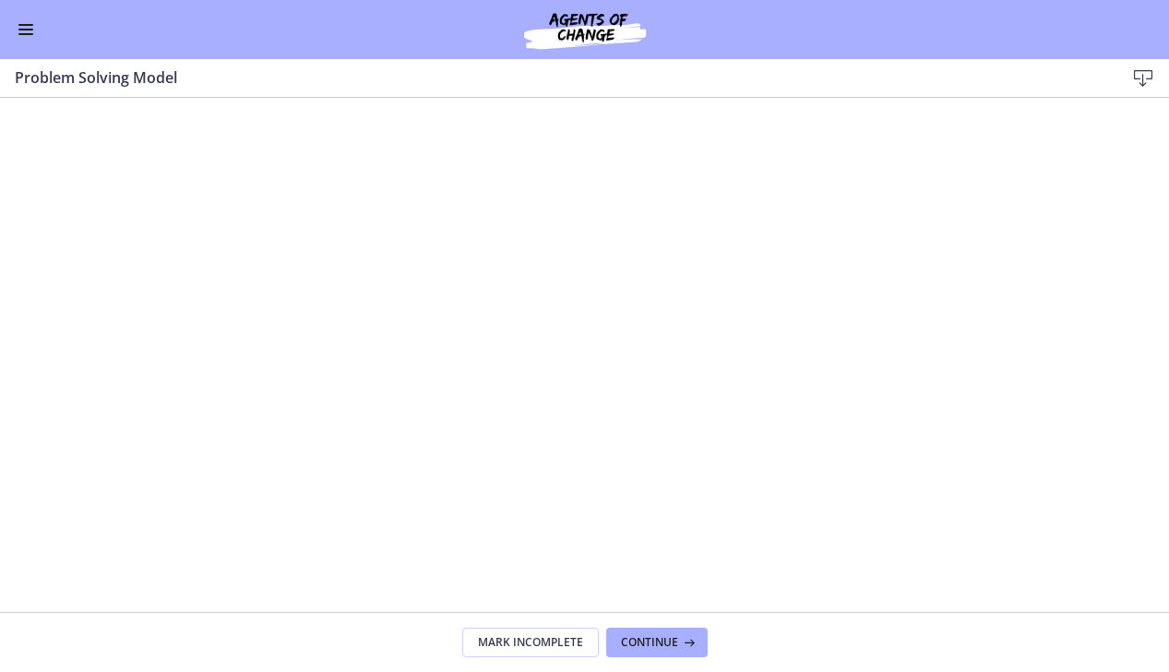
click at [36, 43] on div "Go to Dashboard" at bounding box center [584, 29] width 1169 height 59
click at [30, 28] on button "Enable menu" at bounding box center [26, 29] width 22 height 22
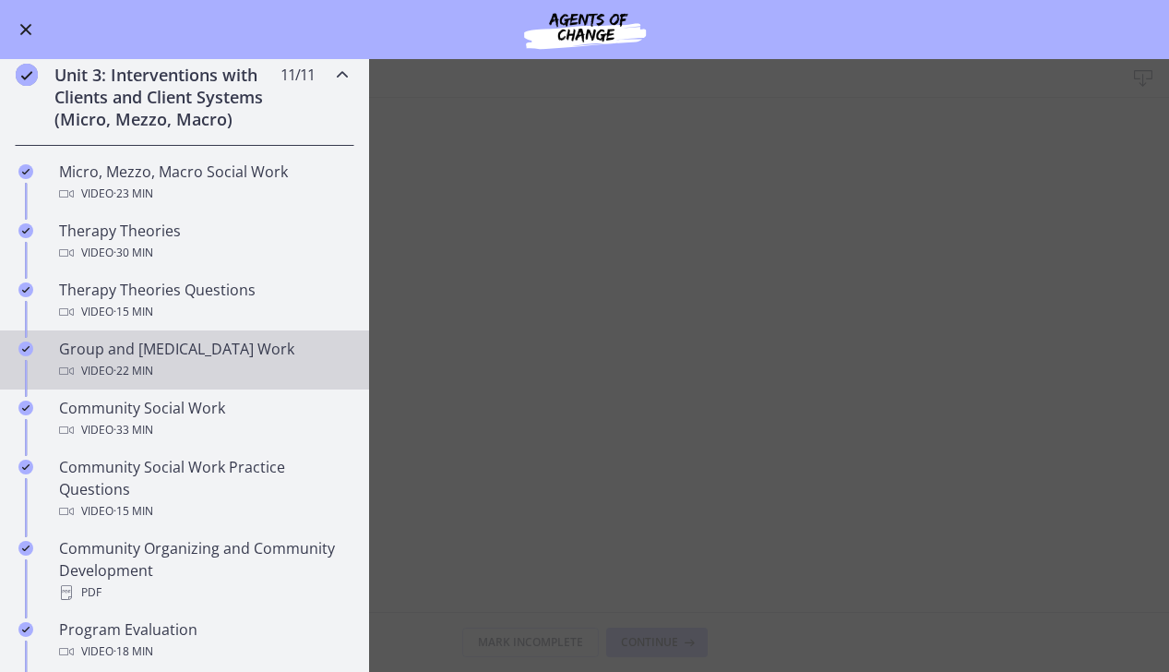
scroll to position [527, 0]
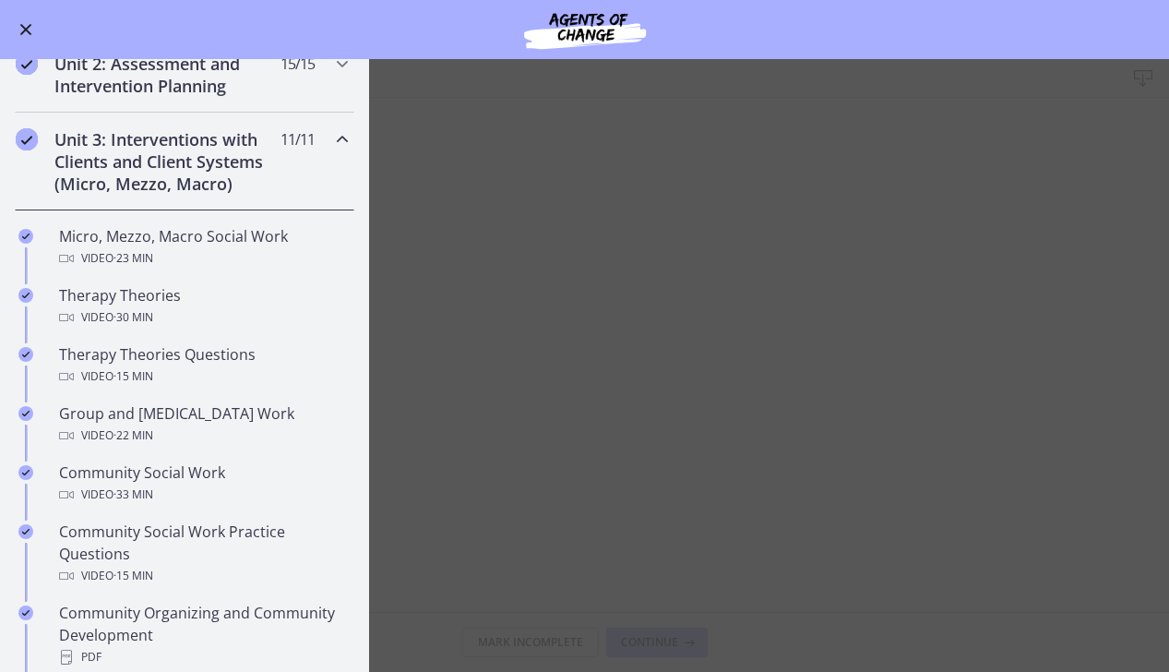
click at [313, 169] on div "Unit 3: Interventions with Clients and Client Systems (Micro, Mezzo, Macro) 11 …" at bounding box center [185, 162] width 340 height 98
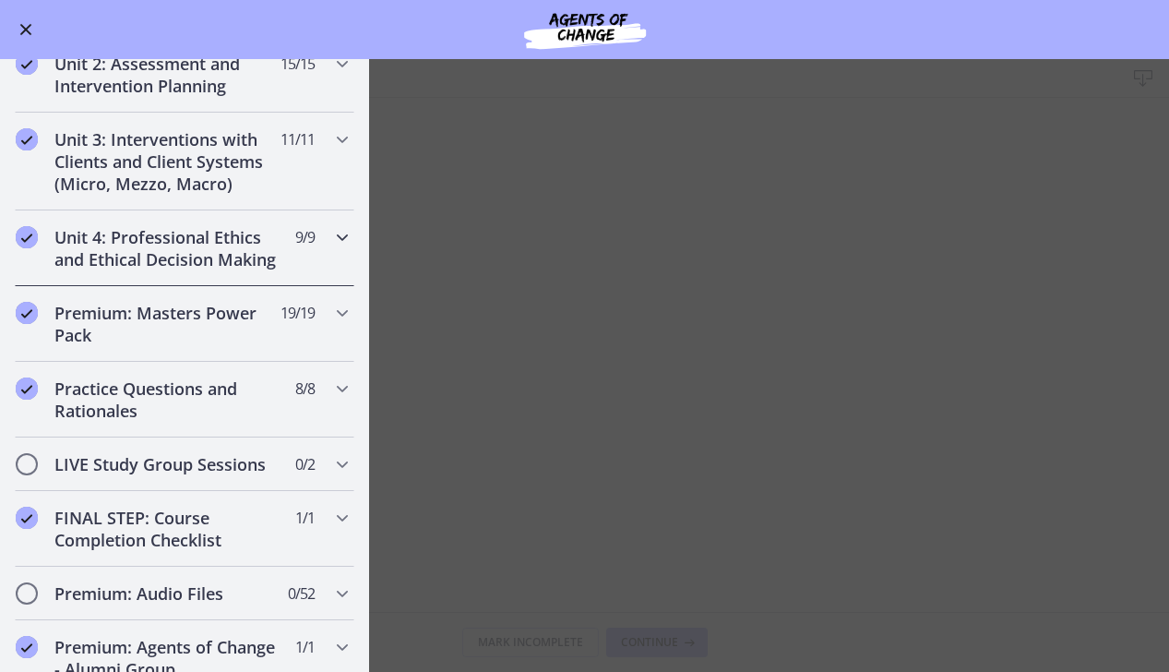
click at [315, 235] on div "Unit 4: Professional Ethics and Ethical Decision Making 9 / 9 Completed" at bounding box center [185, 248] width 340 height 76
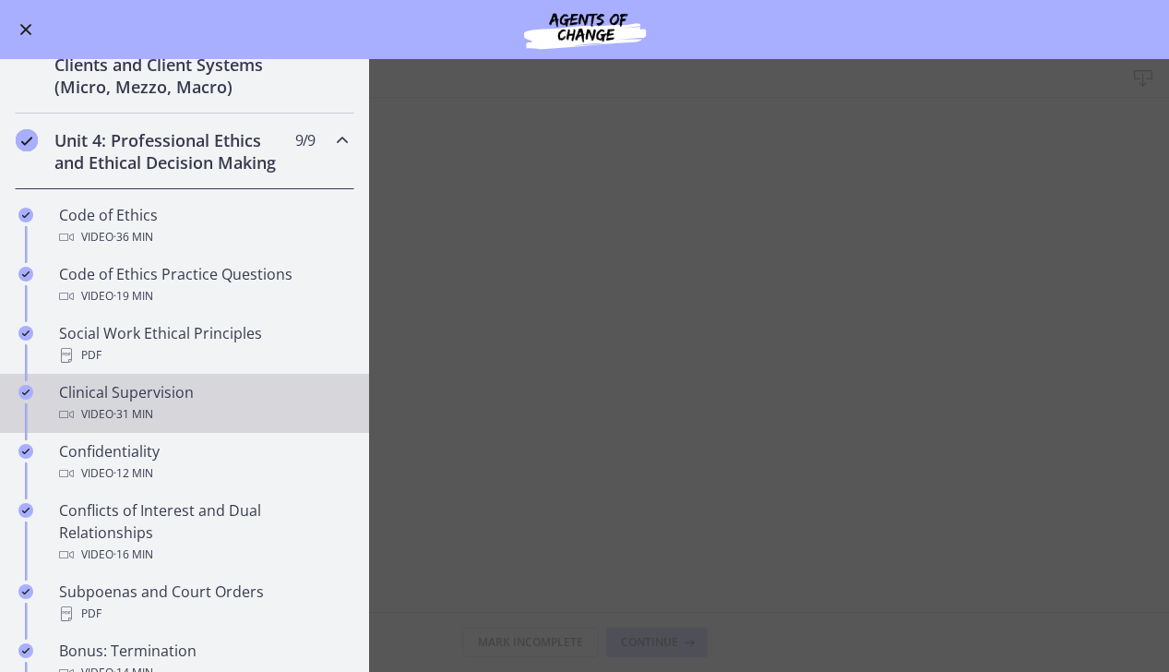
scroll to position [545, 0]
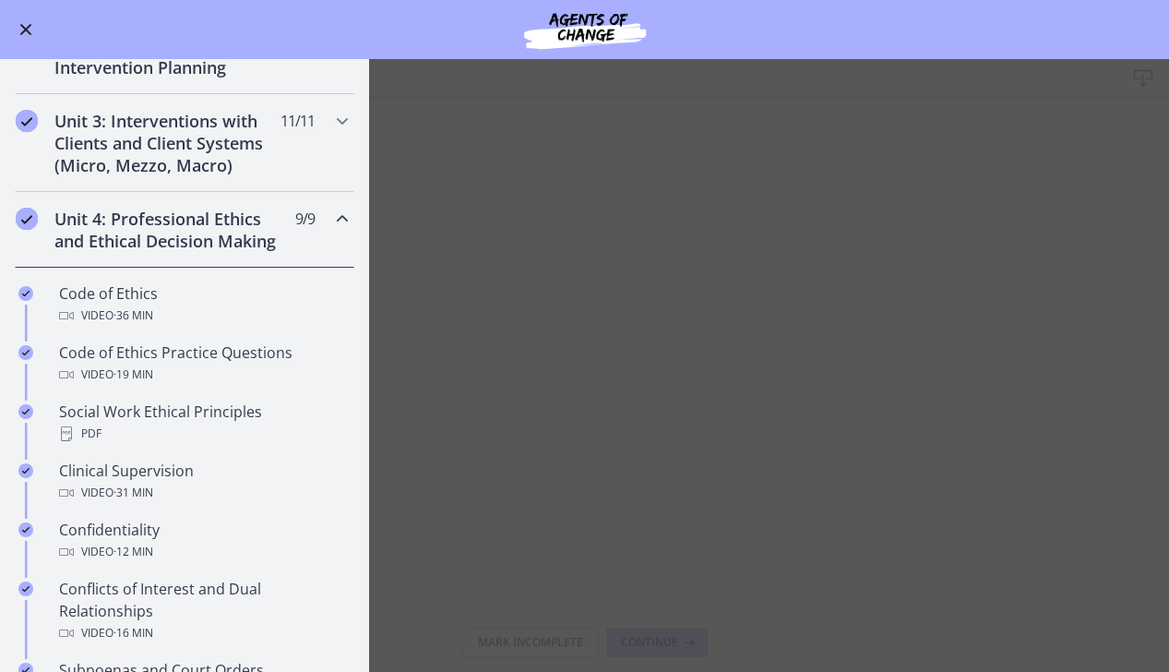
click at [331, 250] on div "Unit 4: Professional Ethics and Ethical Decision Making 9 / 9 Completed" at bounding box center [185, 230] width 340 height 76
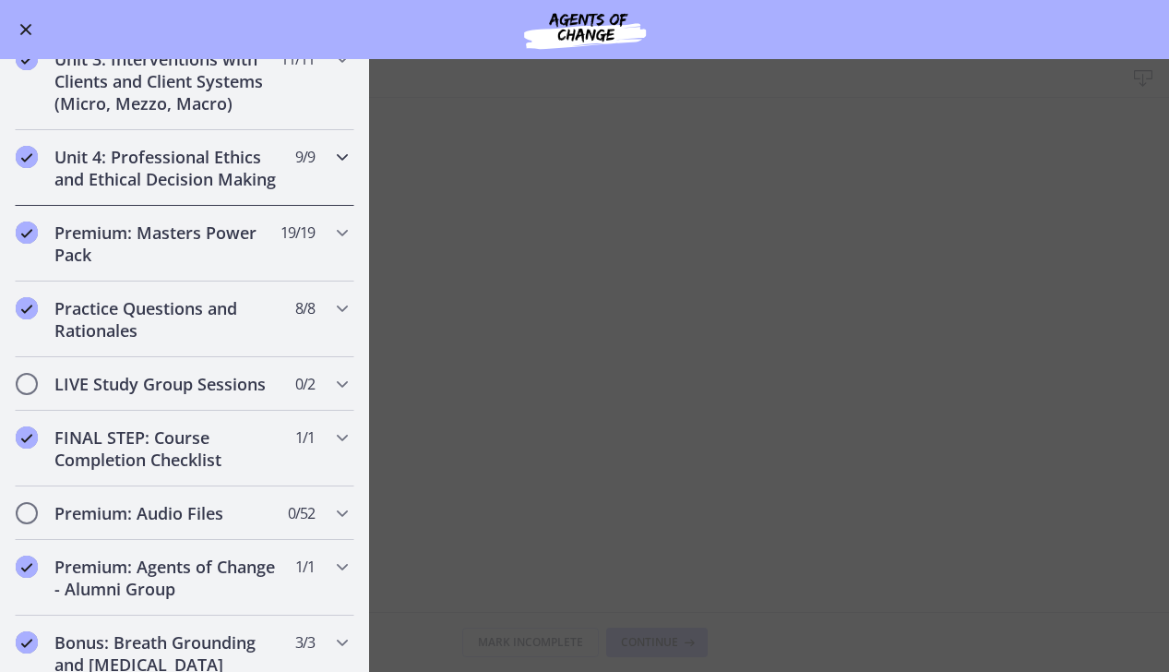
scroll to position [610, 0]
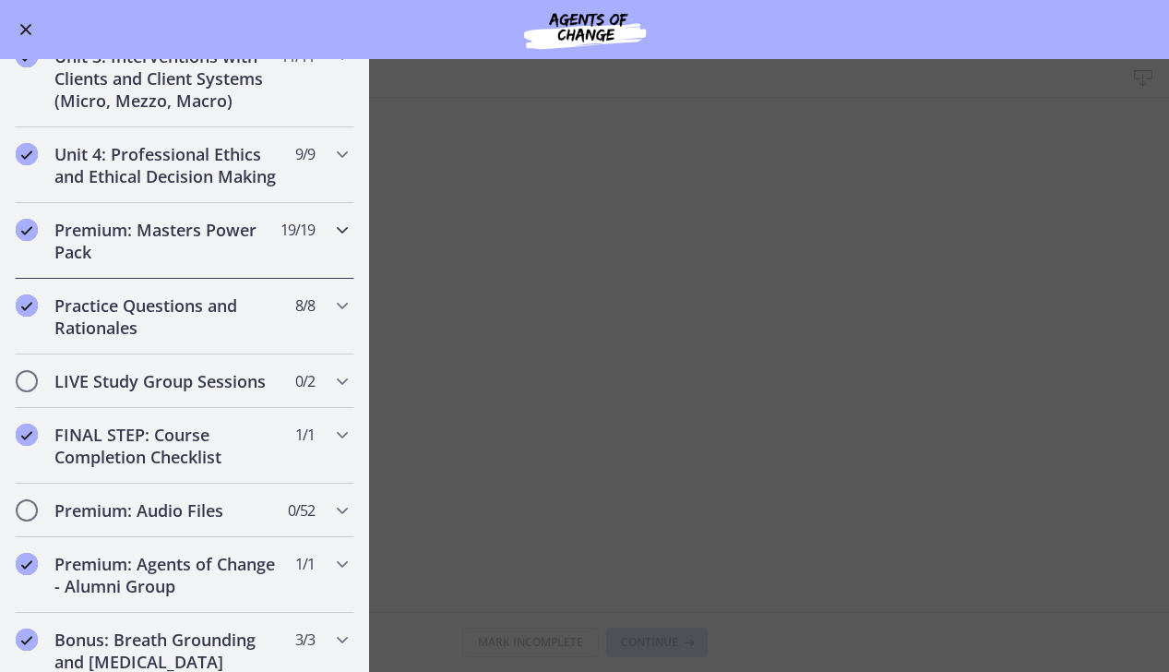
click at [331, 244] on div "Premium: Masters Power Pack 19 / 19 Completed" at bounding box center [185, 241] width 340 height 76
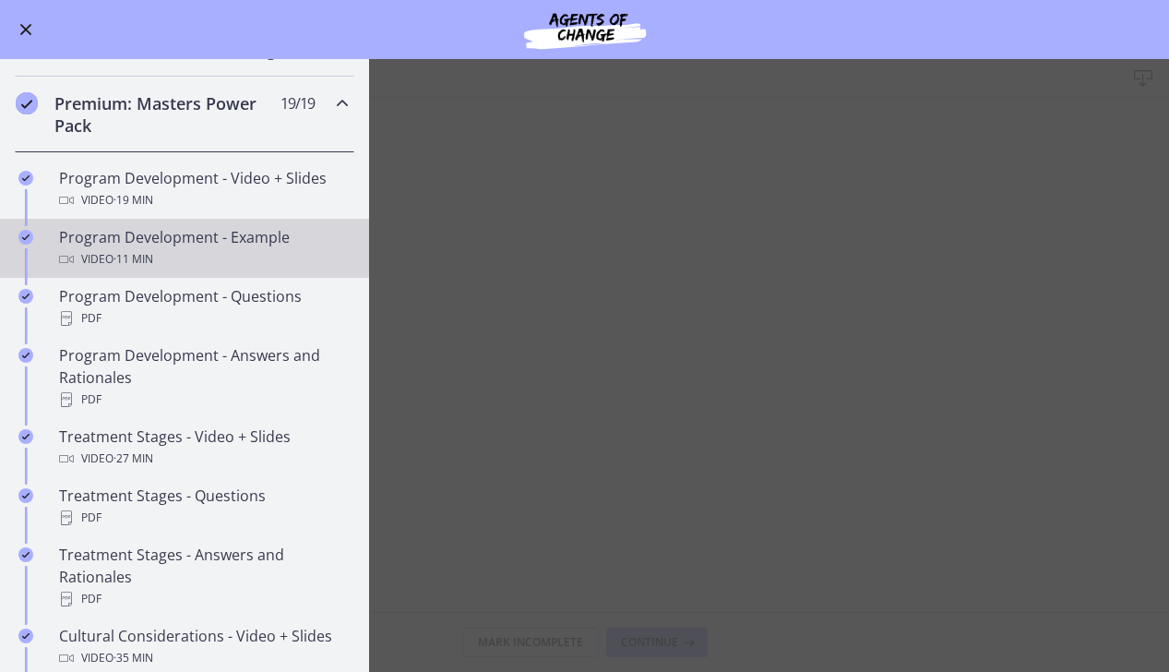
scroll to position [744, 0]
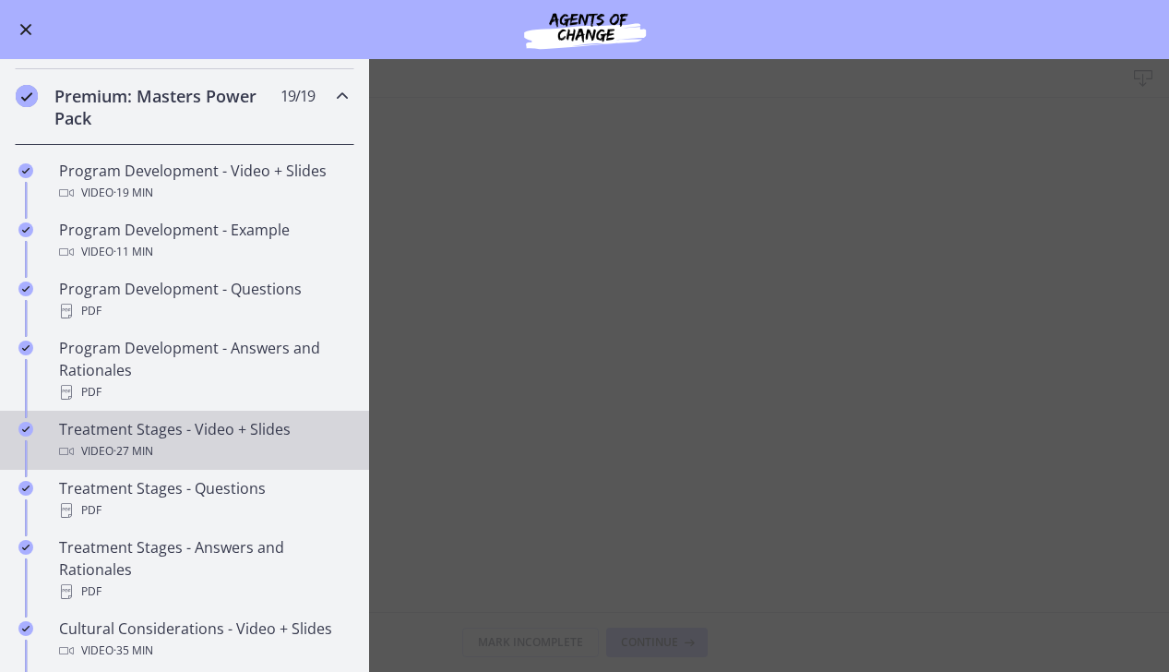
click at [312, 434] on div "Treatment Stages - Video + Slides Video · 27 min" at bounding box center [203, 440] width 288 height 44
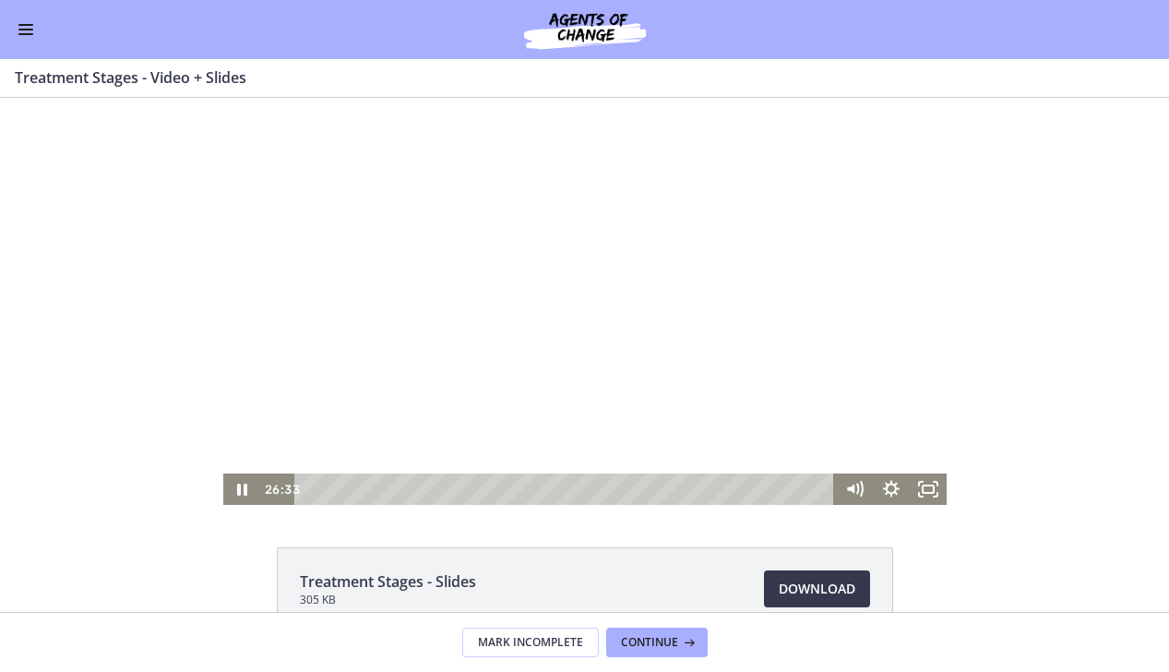
click at [312, 485] on div "Playbar" at bounding box center [567, 488] width 518 height 31
click at [892, 485] on icon "Show settings menu" at bounding box center [890, 488] width 37 height 31
click at [889, 426] on span "Speed" at bounding box center [868, 426] width 46 height 31
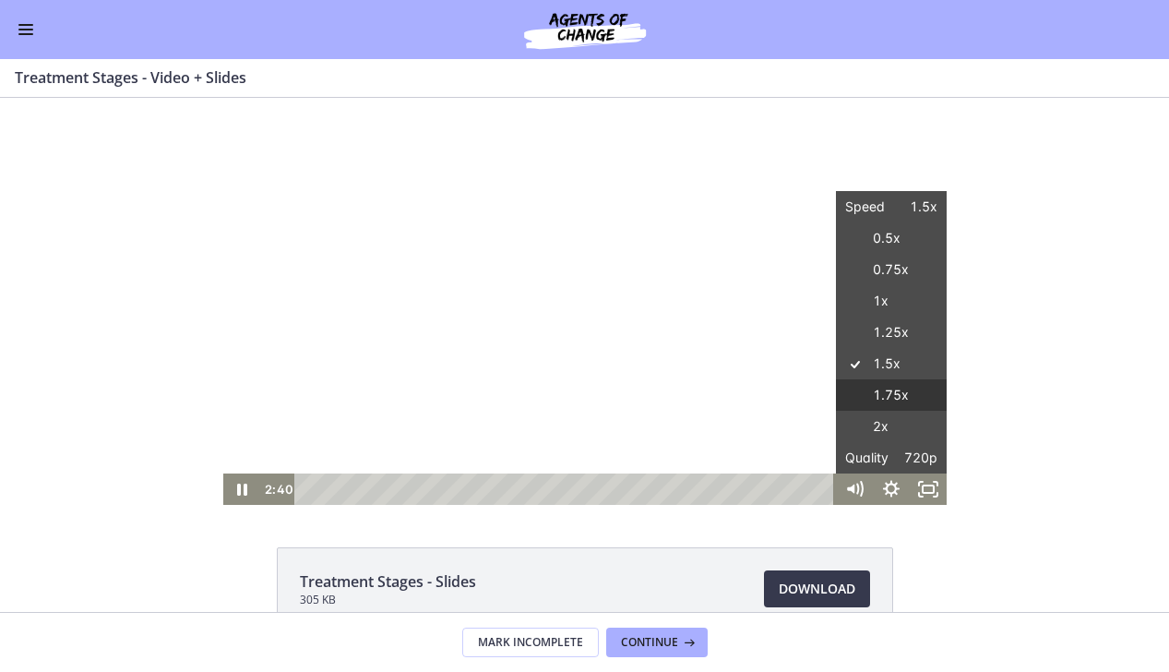
click at [890, 396] on label "1.75x" at bounding box center [891, 395] width 111 height 32
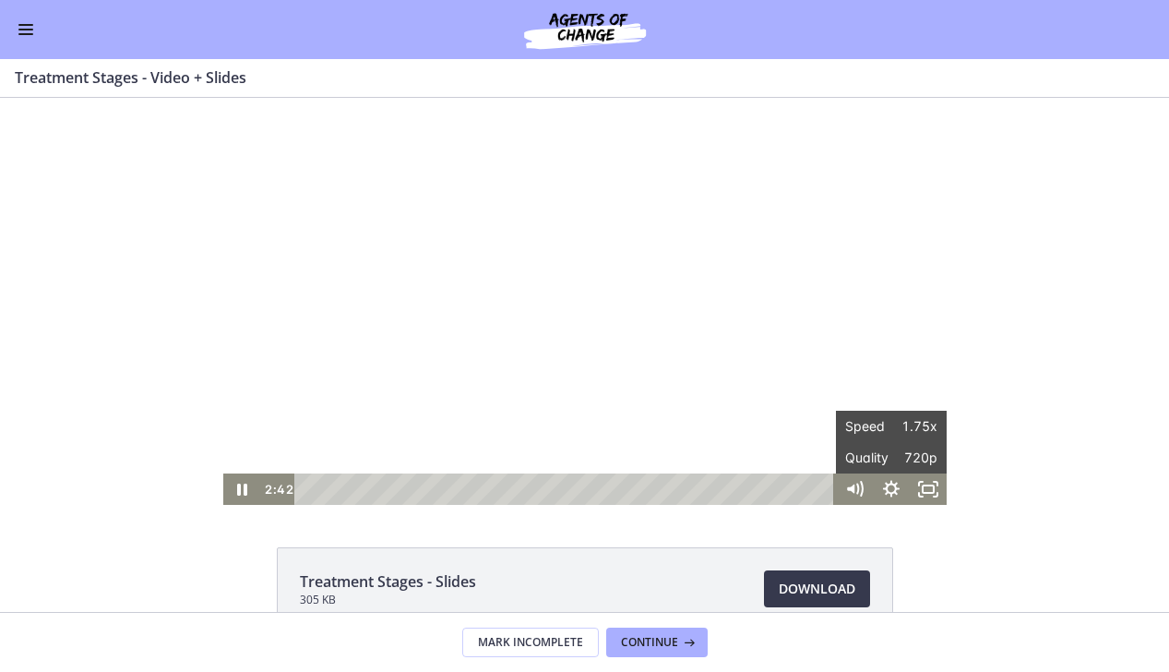
click at [1054, 258] on div "Click for sound @keyframes VOLUME_SMALL_WAVE_FLASH { 0% { opacity: 0; } 33% { o…" at bounding box center [584, 301] width 1169 height 407
click at [718, 285] on div at bounding box center [585, 301] width 724 height 407
click at [446, 362] on div at bounding box center [585, 301] width 724 height 407
click at [556, 352] on div at bounding box center [585, 301] width 724 height 407
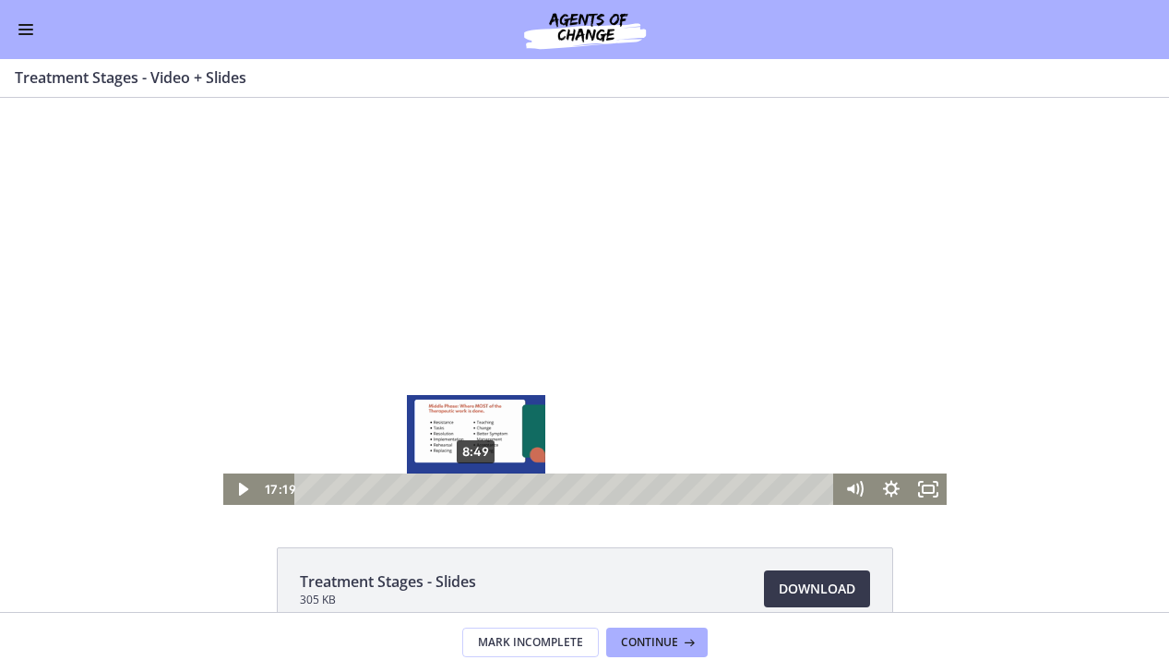
click at [477, 490] on div "8:49" at bounding box center [567, 488] width 518 height 31
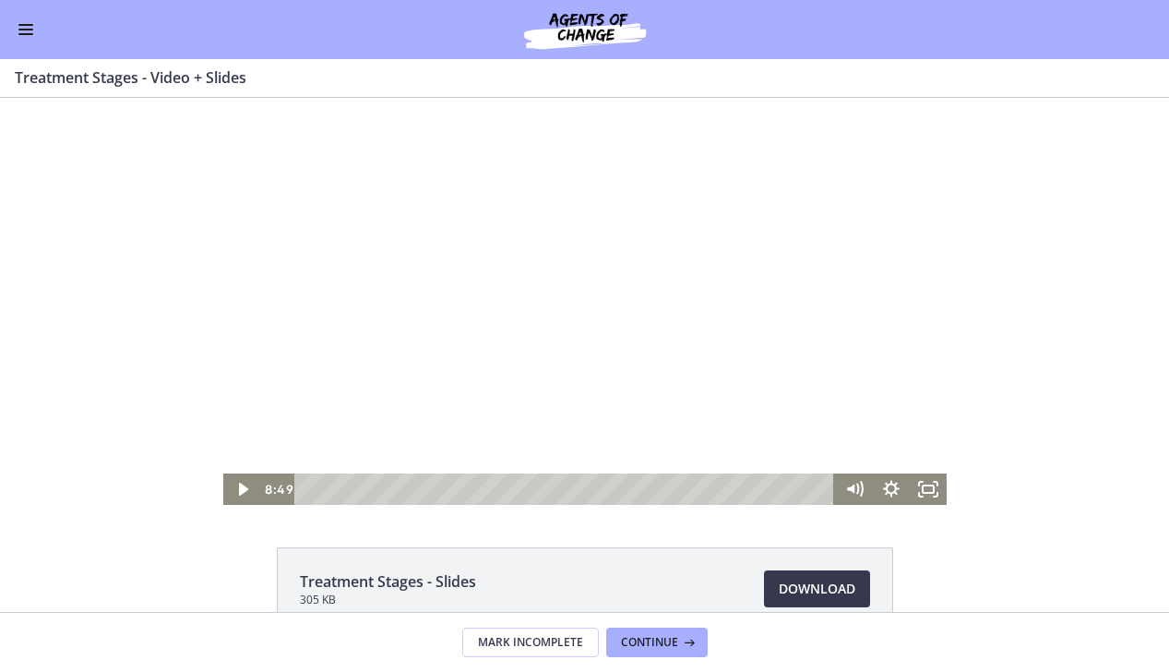
click at [652, 309] on div at bounding box center [585, 301] width 724 height 407
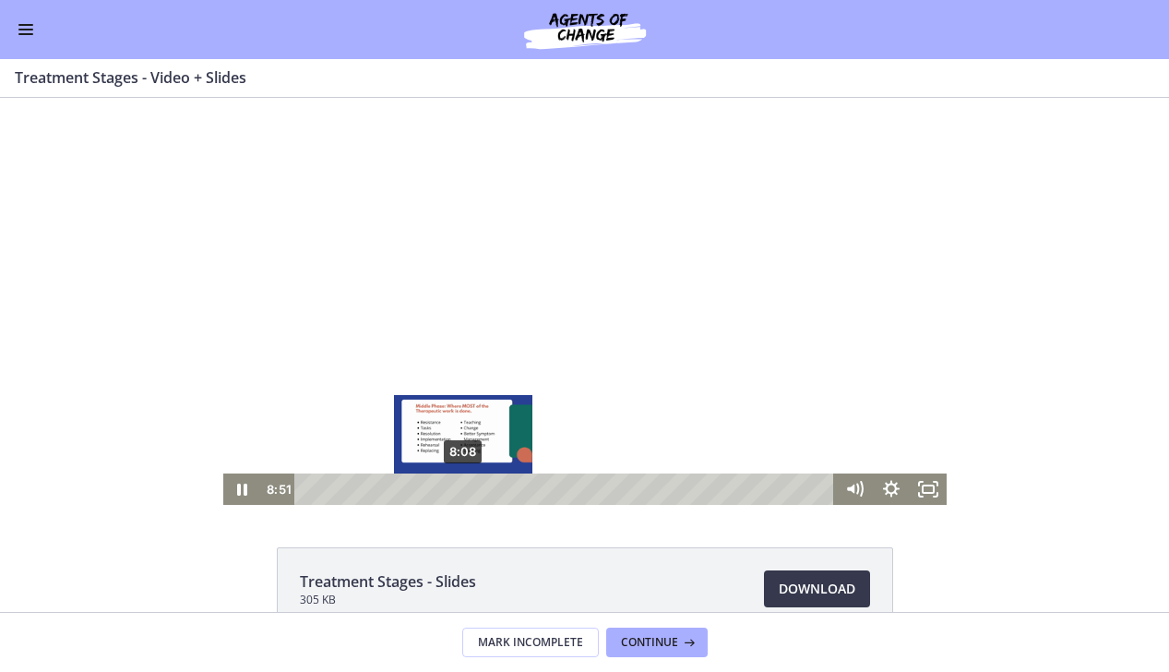
click at [464, 485] on div "8:08" at bounding box center [567, 488] width 518 height 31
click at [452, 486] on div "7:30" at bounding box center [567, 488] width 518 height 31
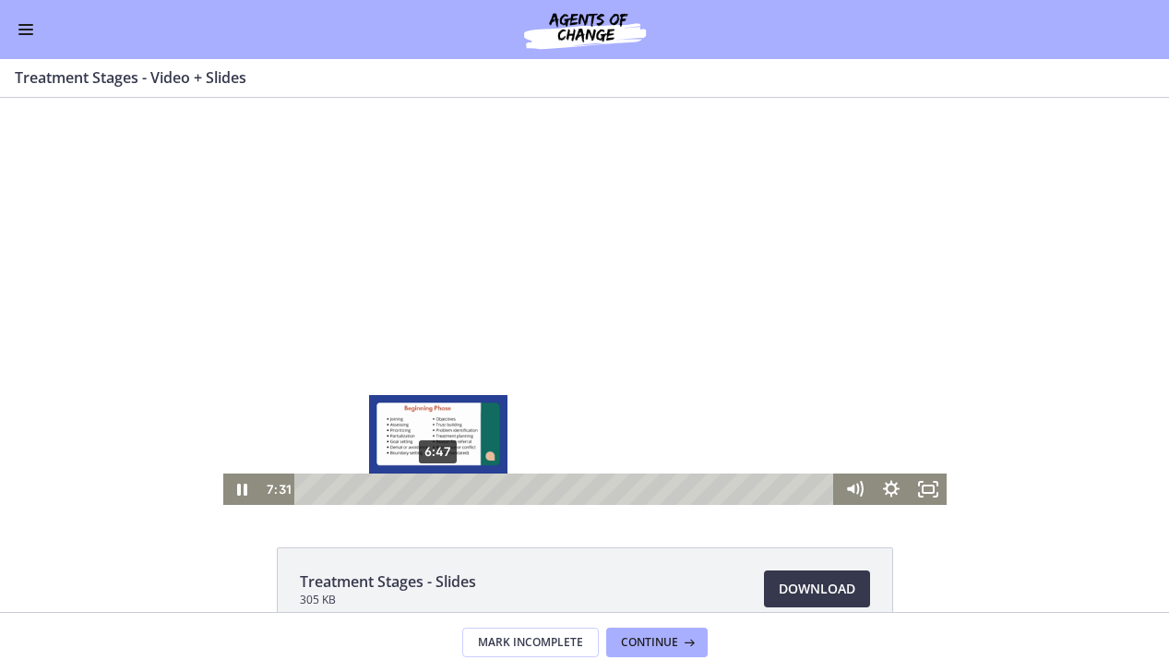
click at [438, 486] on div "6:47" at bounding box center [567, 488] width 518 height 31
click at [427, 486] on div "6:12" at bounding box center [567, 488] width 518 height 31
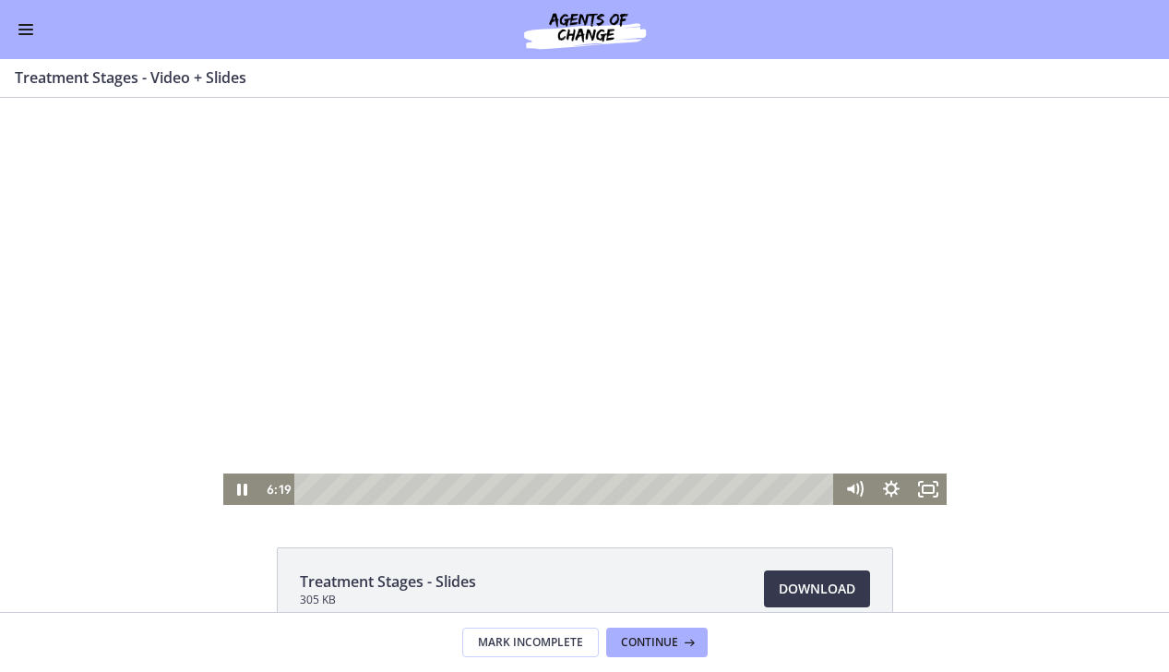
click at [441, 317] on div at bounding box center [585, 301] width 724 height 407
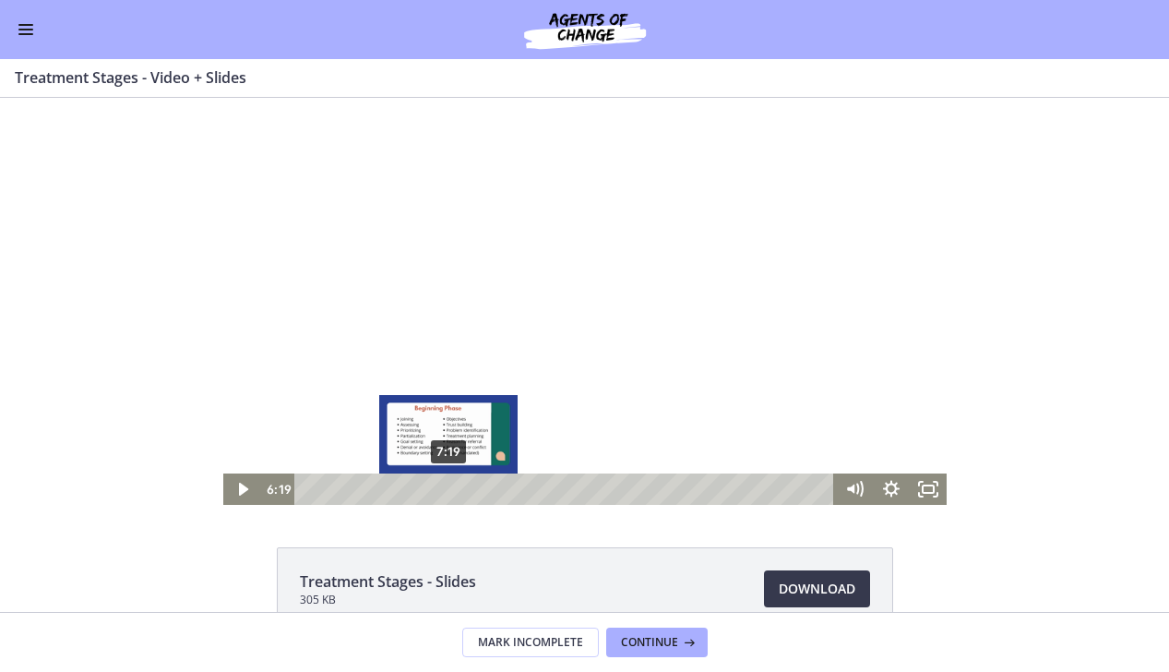
click at [449, 487] on div "7:19" at bounding box center [567, 488] width 518 height 31
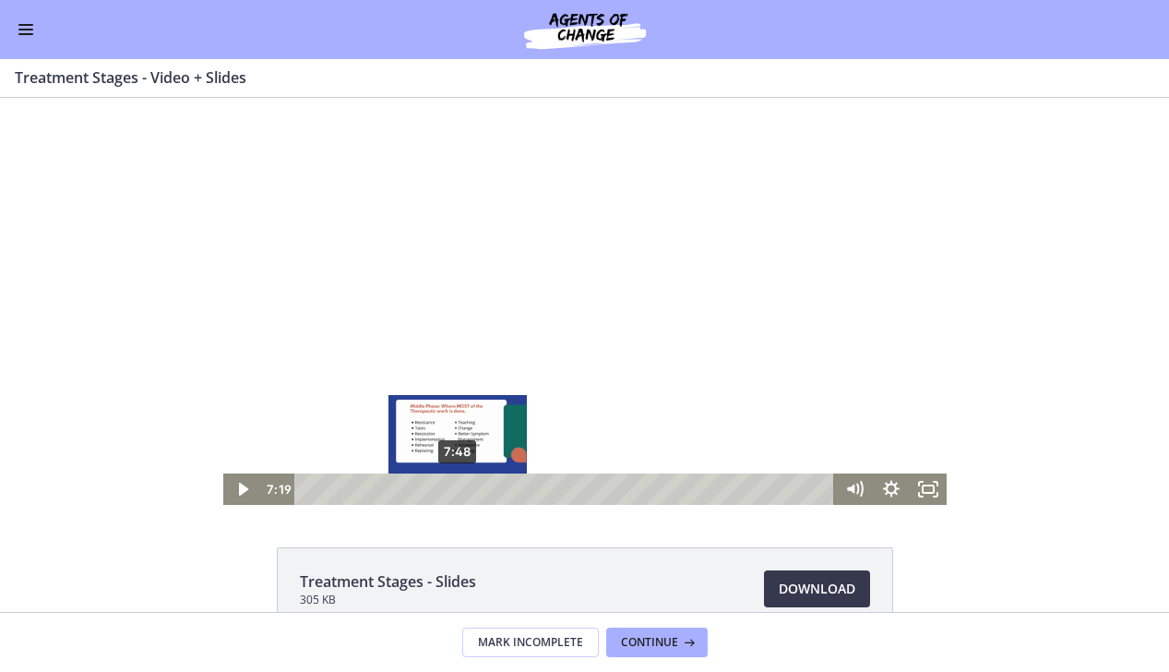
click at [458, 488] on div "7:48" at bounding box center [567, 488] width 518 height 31
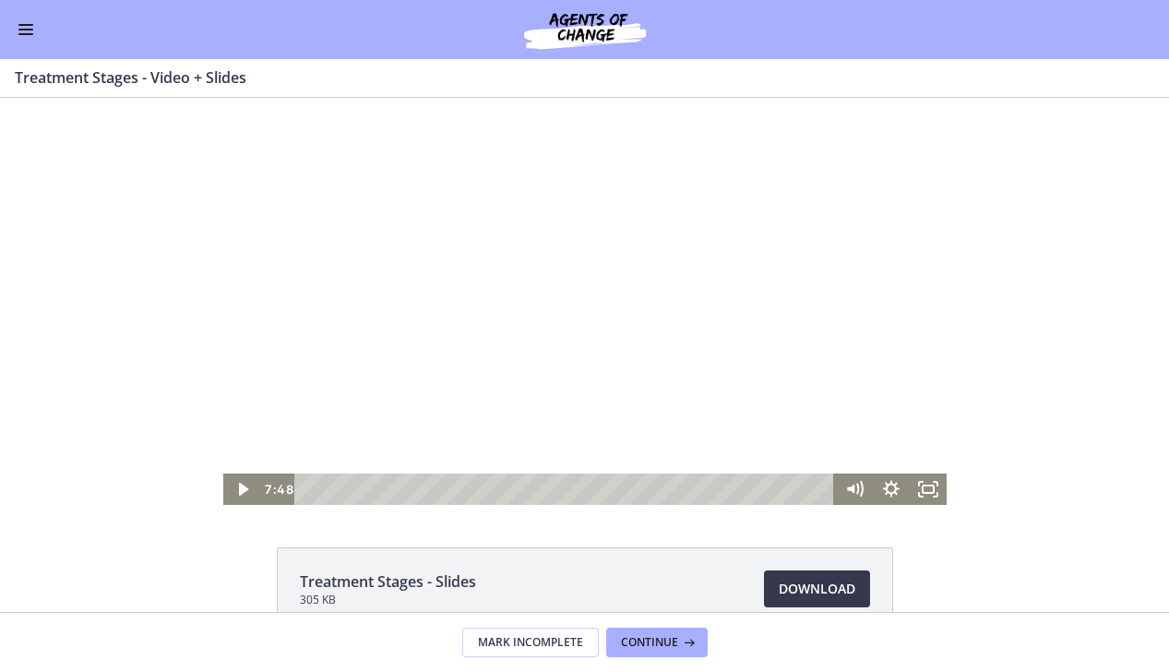
click at [422, 408] on div at bounding box center [585, 301] width 724 height 407
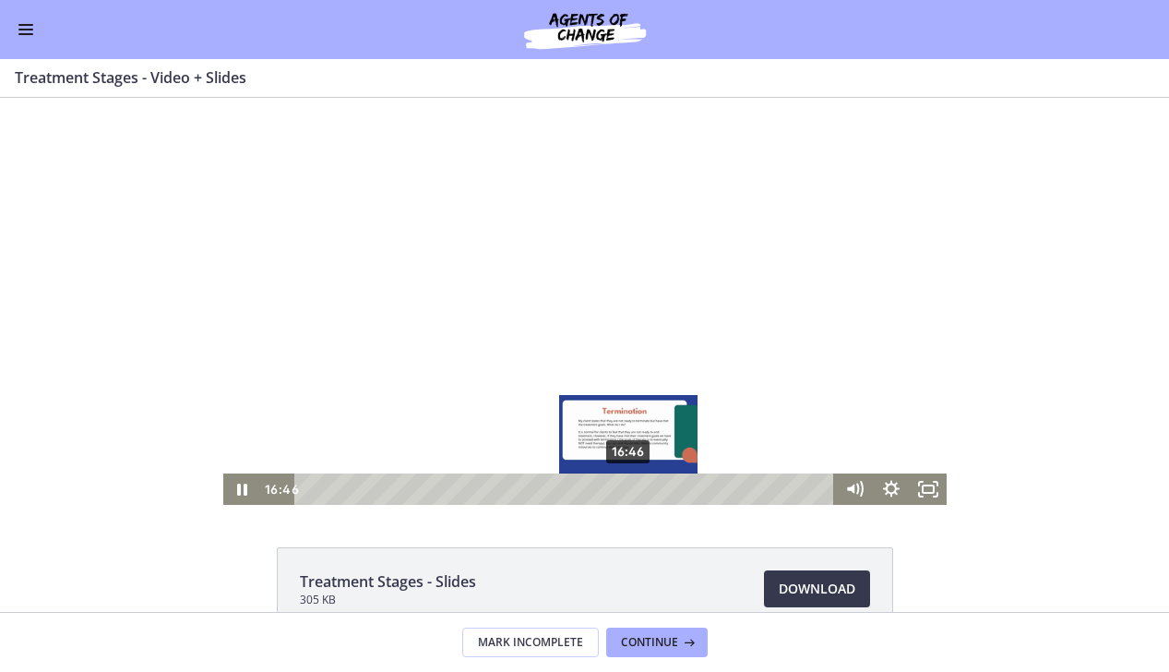
click at [629, 484] on div "16:46" at bounding box center [567, 488] width 518 height 31
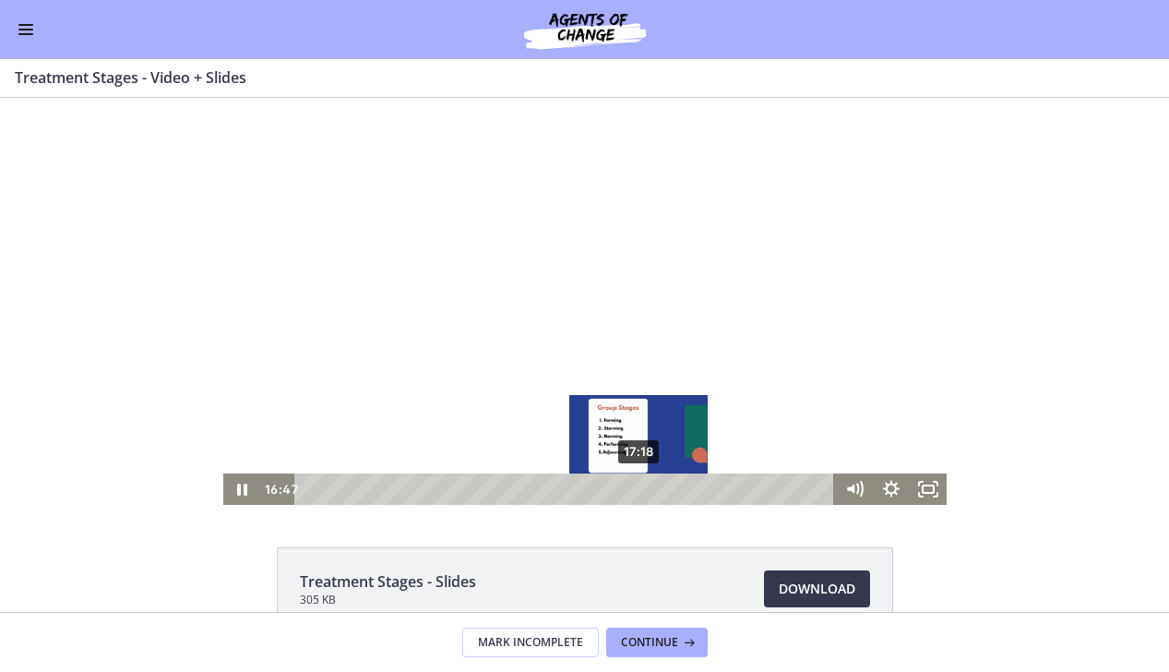
click at [640, 484] on div "17:18" at bounding box center [567, 488] width 518 height 31
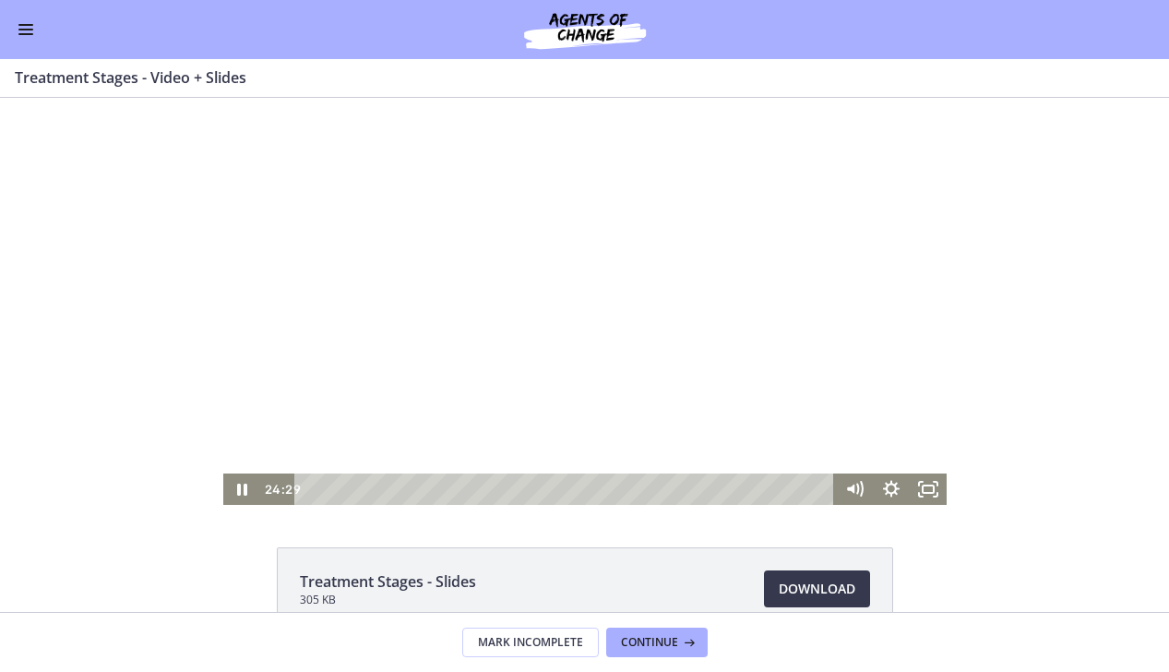
click at [732, 406] on div at bounding box center [585, 301] width 724 height 407
click at [867, 377] on div at bounding box center [585, 301] width 724 height 407
click at [817, 319] on div at bounding box center [585, 301] width 724 height 407
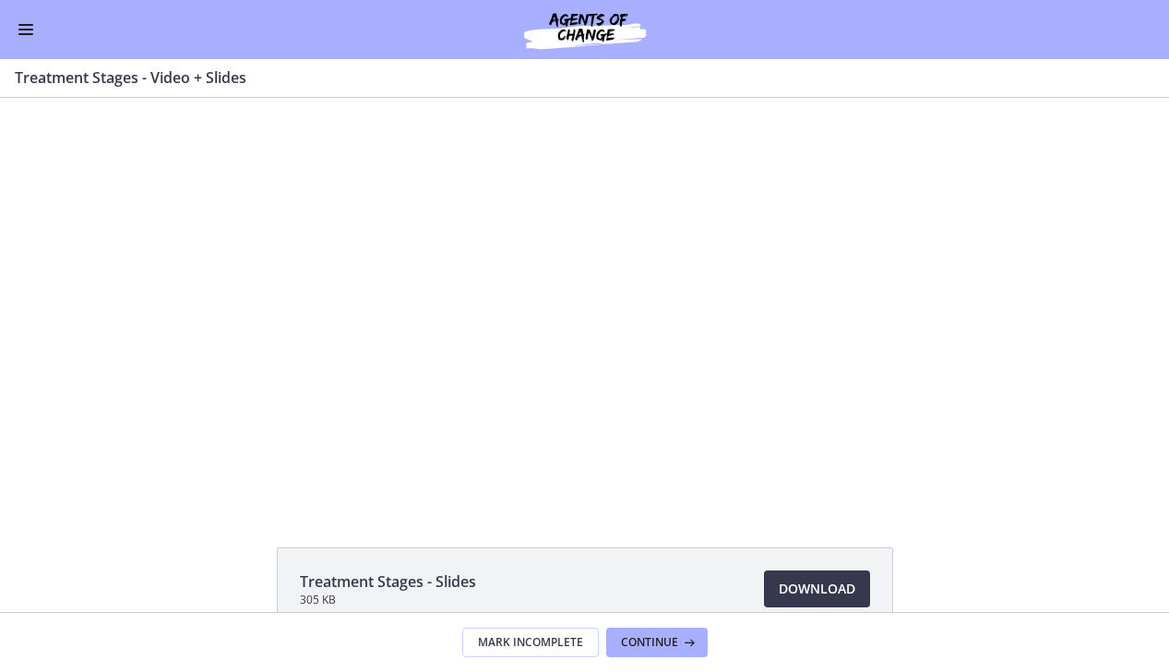
click at [817, 319] on div at bounding box center [585, 301] width 724 height 407
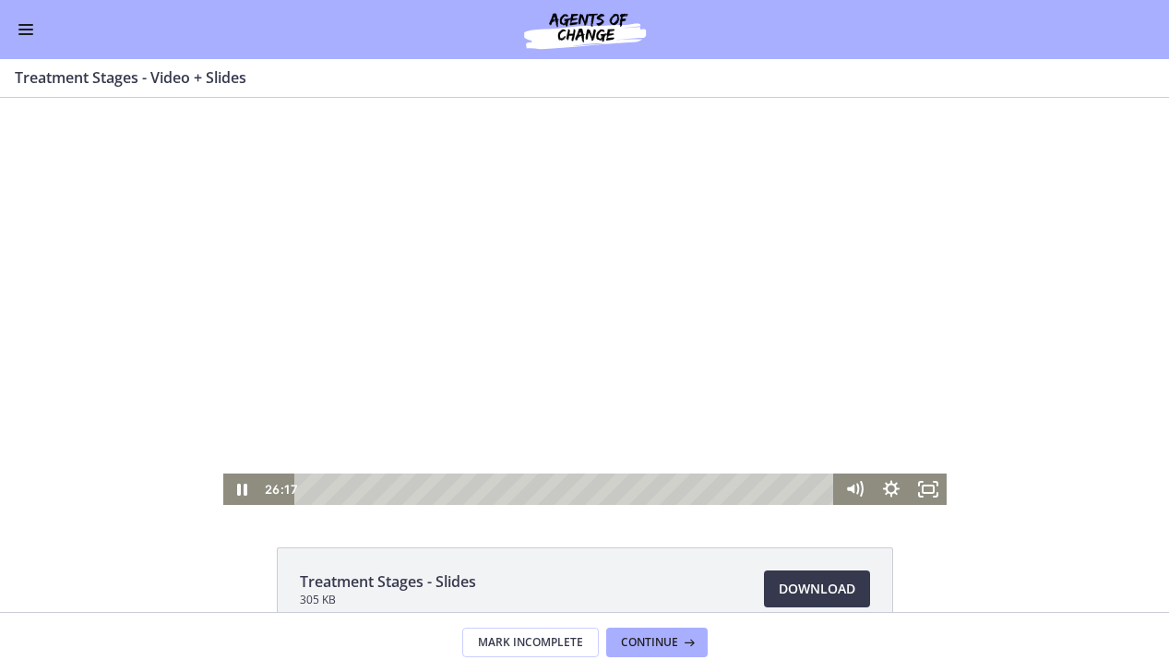
click at [796, 362] on div at bounding box center [585, 301] width 724 height 407
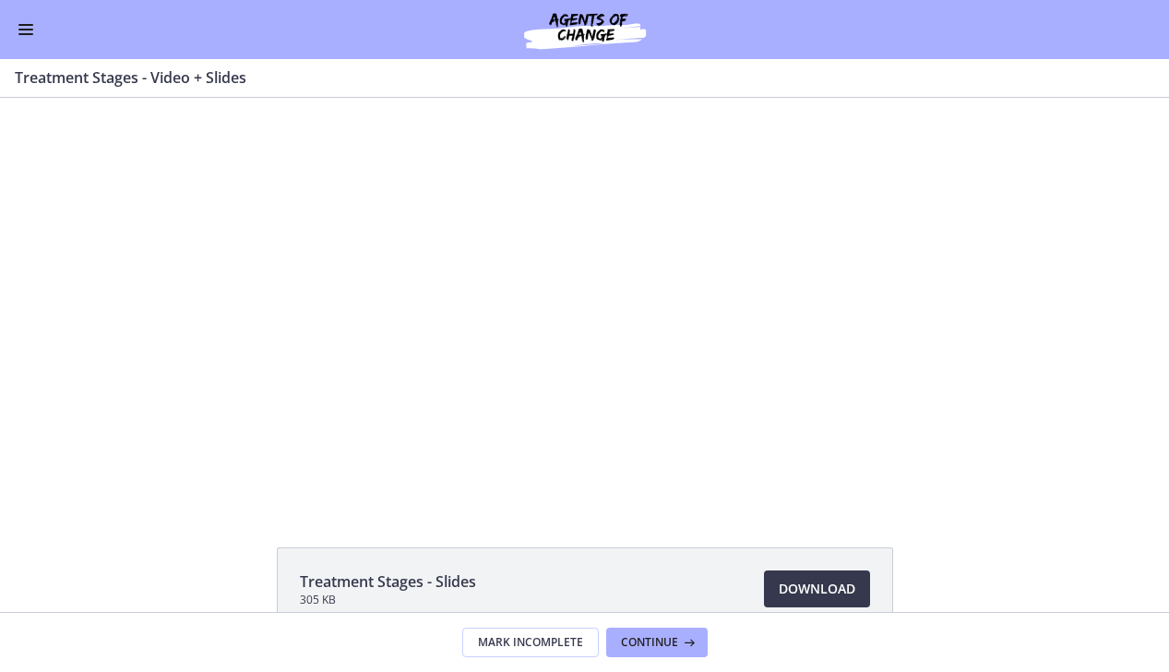
click at [9, 32] on div "Go to Dashboard" at bounding box center [584, 29] width 1169 height 59
click at [10, 31] on div "Go to Dashboard" at bounding box center [584, 29] width 1169 height 59
click at [20, 36] on button "Enable menu" at bounding box center [26, 29] width 22 height 22
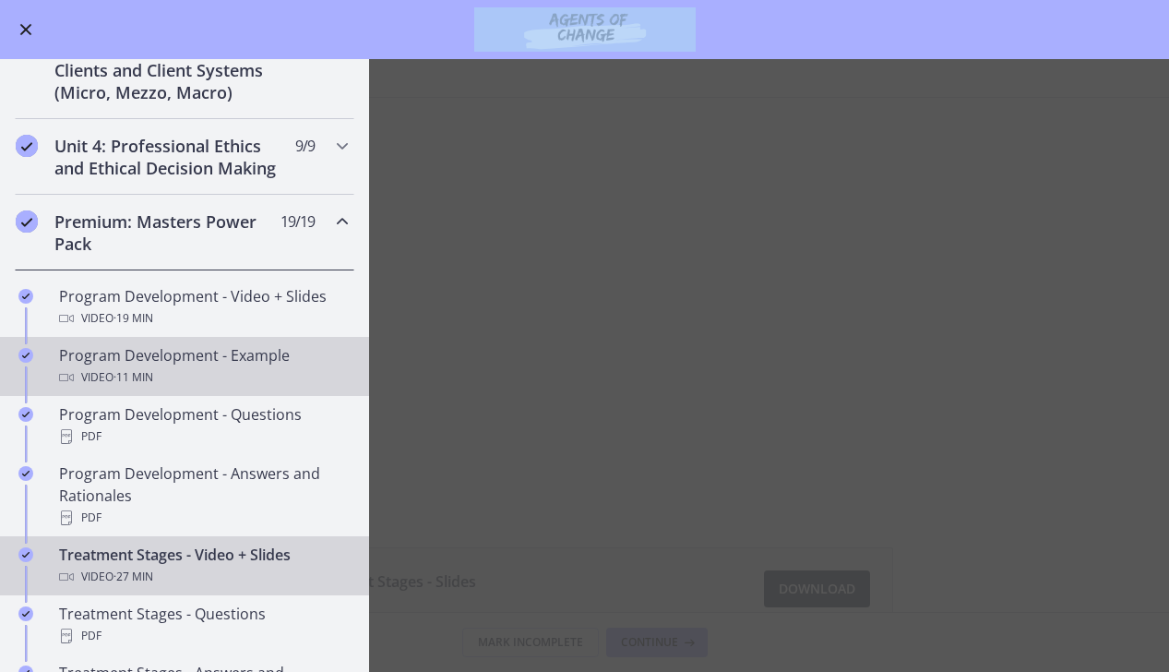
scroll to position [551, 0]
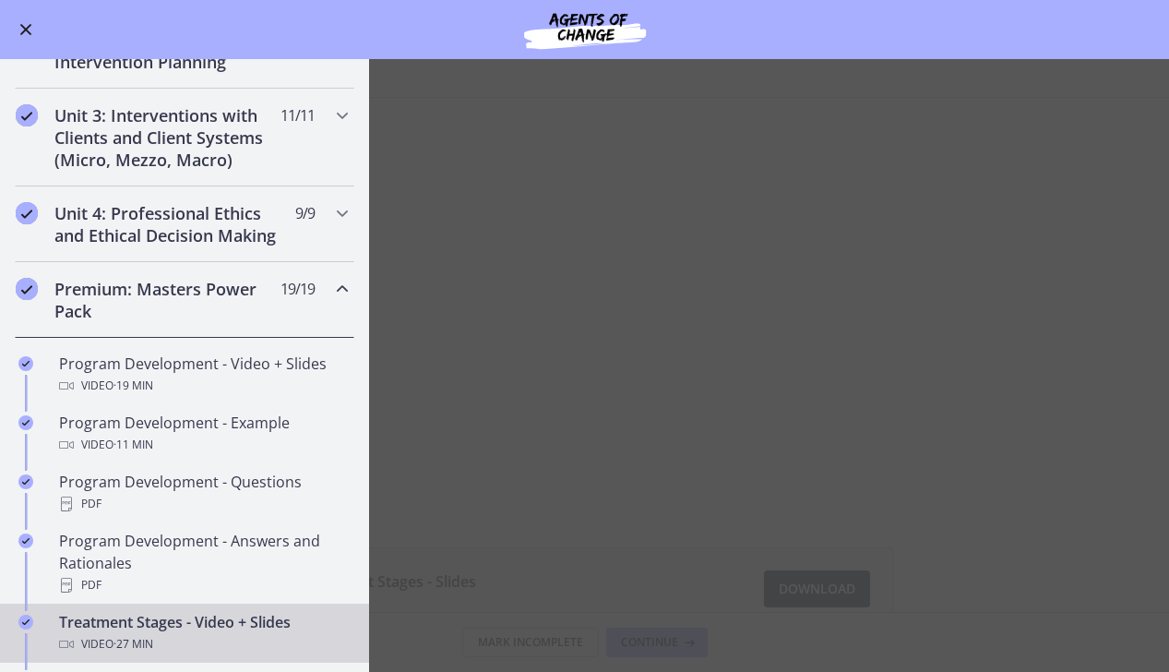
click at [341, 288] on icon "Chapters" at bounding box center [342, 289] width 22 height 22
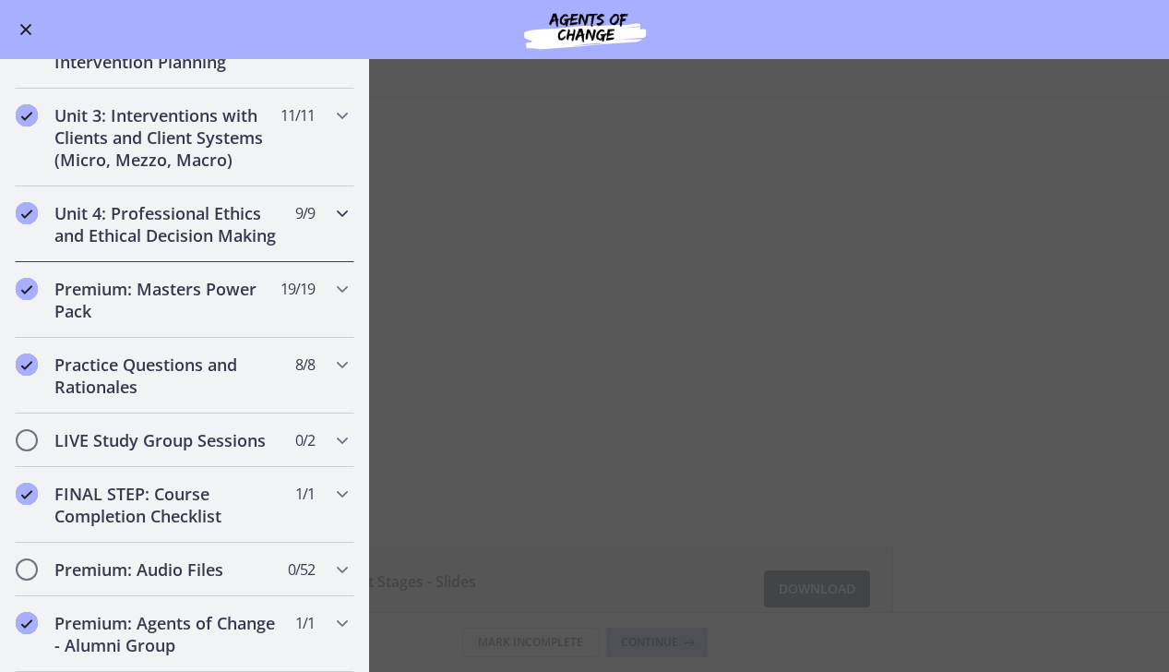
click at [322, 215] on div "Unit 4: Professional Ethics and Ethical Decision Making 9 / 9 Completed" at bounding box center [185, 224] width 340 height 76
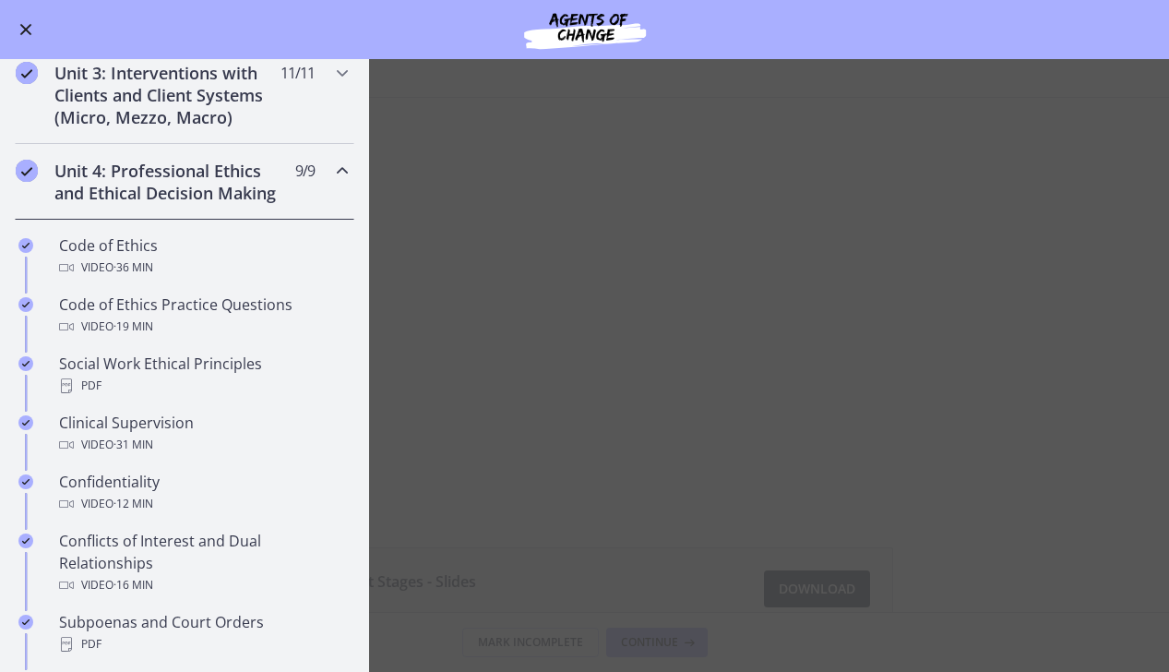
scroll to position [582, 0]
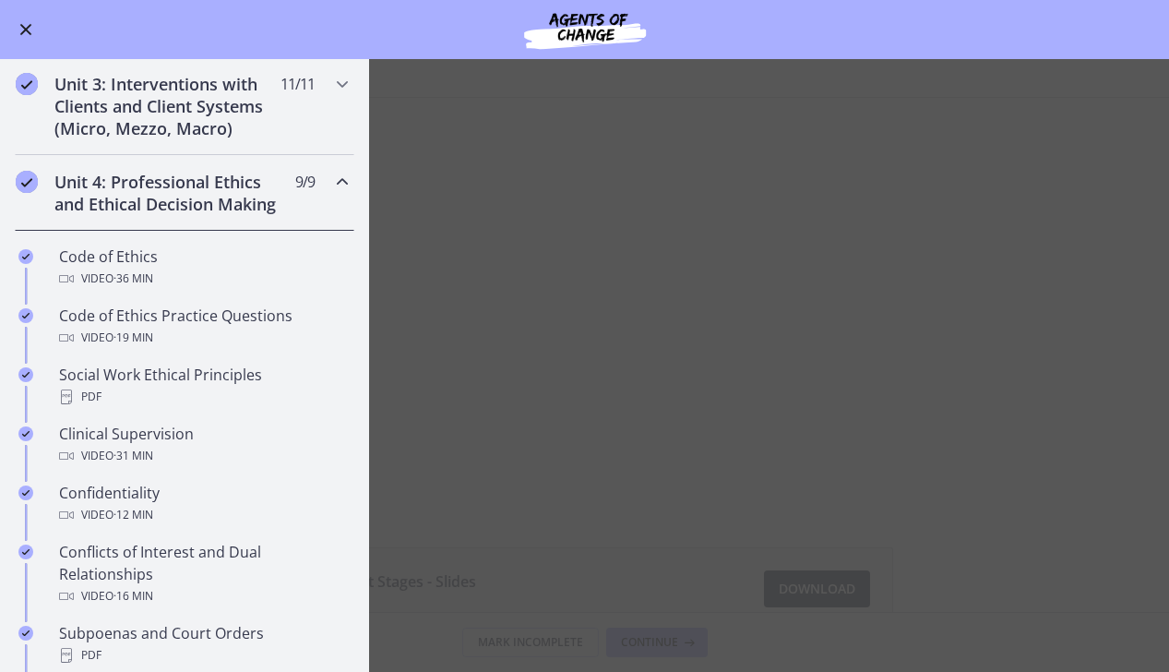
click at [324, 209] on div "Unit 4: Professional Ethics and Ethical Decision Making 9 / 9 Completed" at bounding box center [185, 193] width 340 height 76
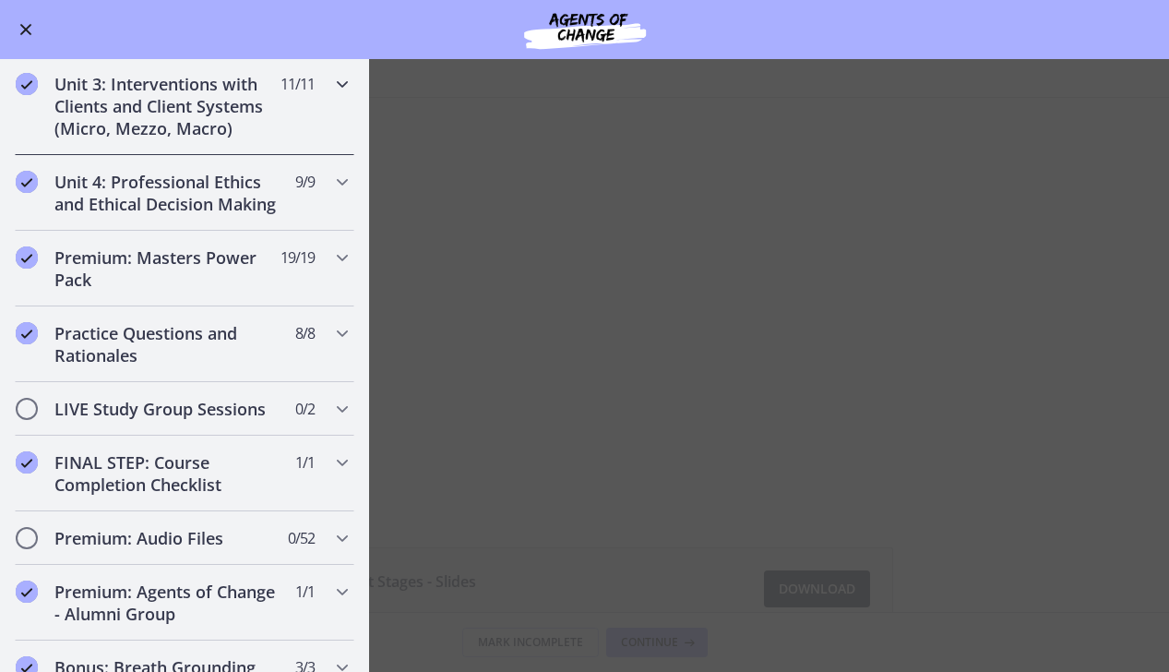
click at [309, 130] on div "Unit 3: Interventions with Clients and Client Systems (Micro, Mezzo, Macro) 11 …" at bounding box center [185, 106] width 340 height 98
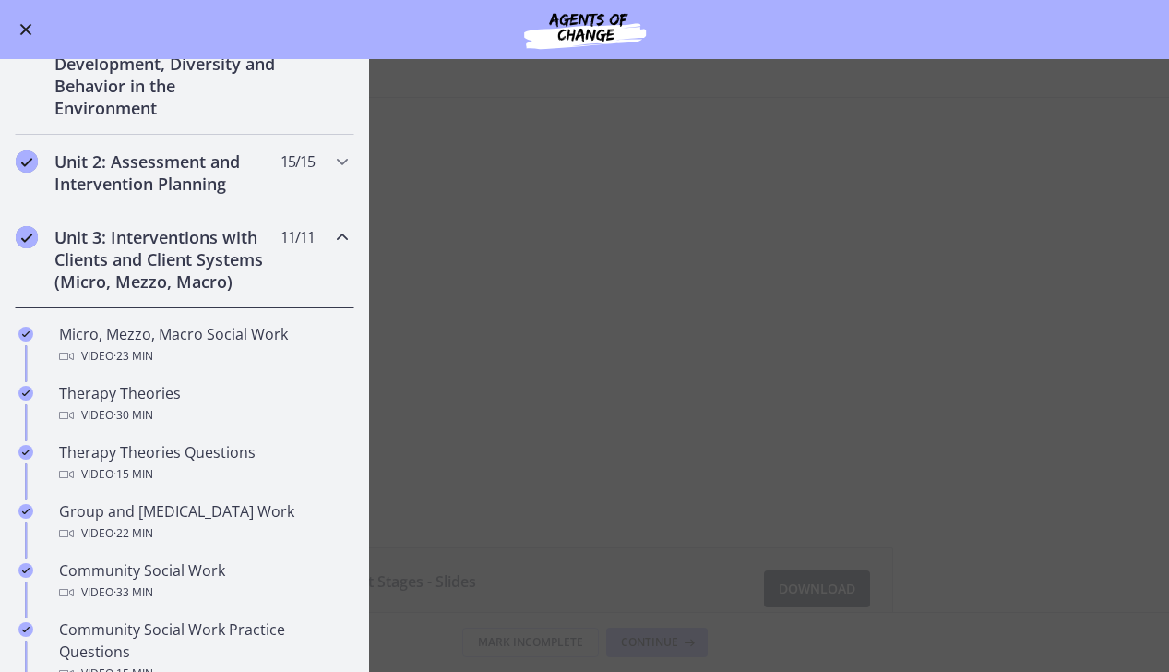
scroll to position [401, 0]
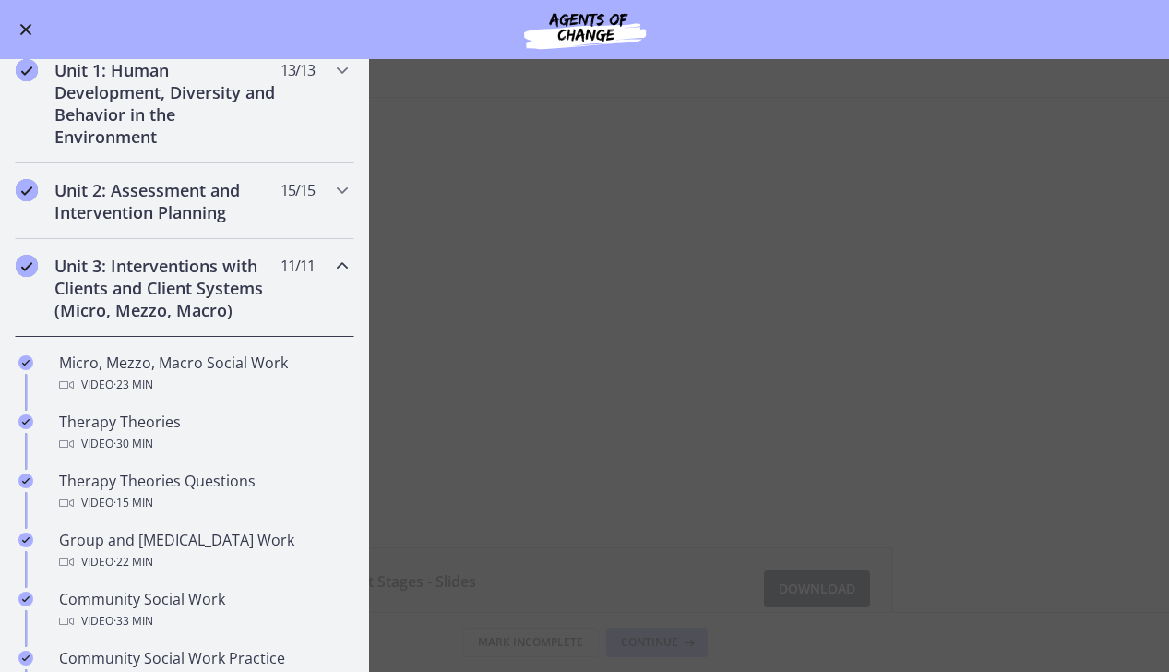
click at [285, 275] on span "11 / 11 Completed" at bounding box center [298, 266] width 34 height 22
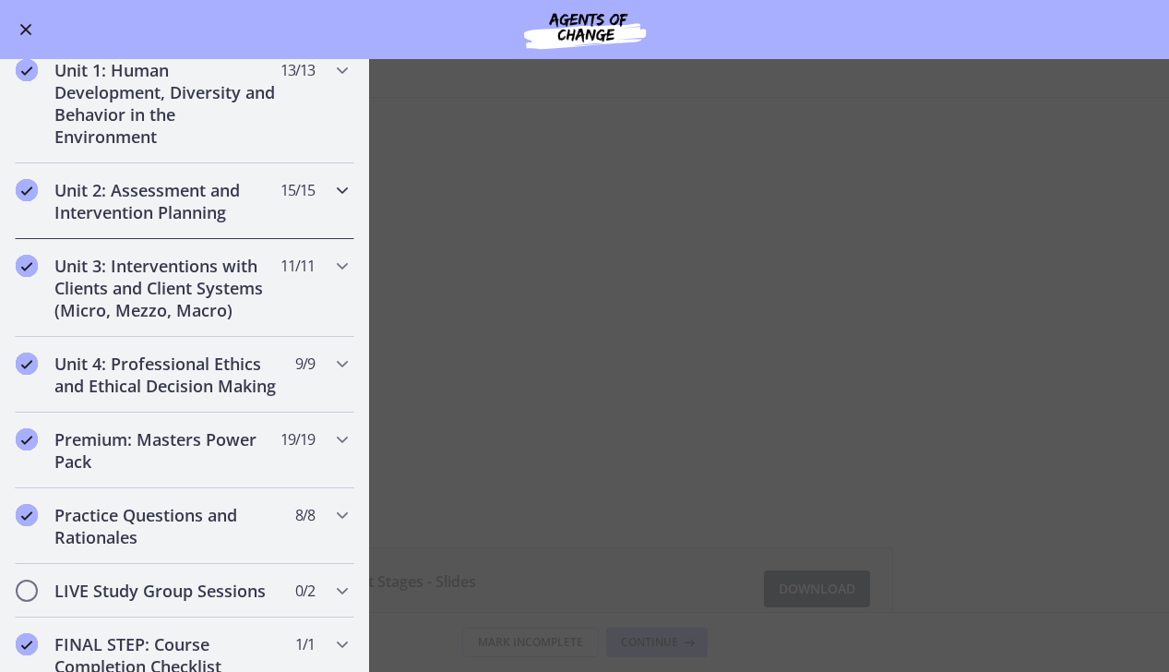
click at [272, 216] on h2 "Unit 2: Assessment and Intervention Planning" at bounding box center [166, 201] width 225 height 44
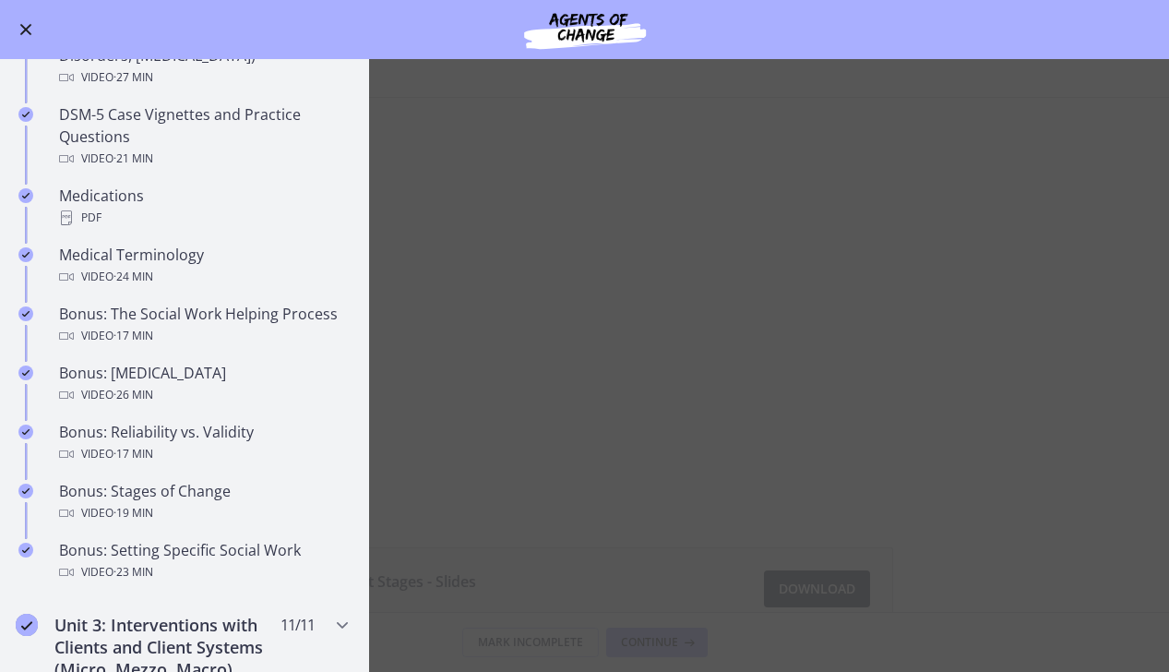
scroll to position [1167, 0]
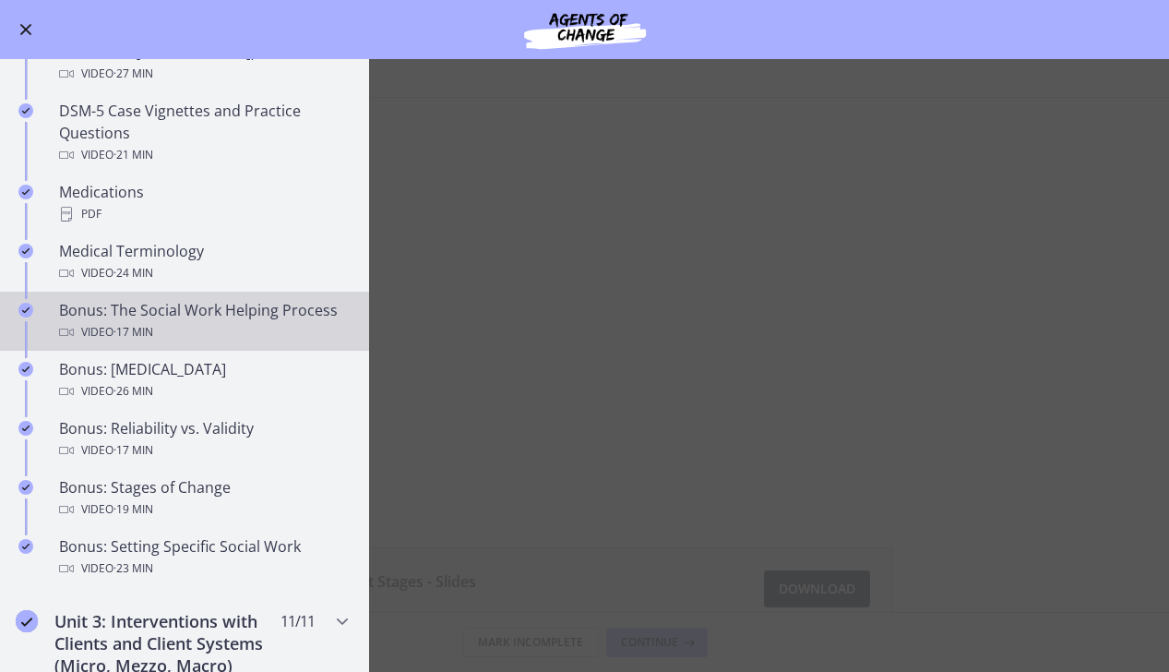
click at [242, 321] on div "Video · 17 min" at bounding box center [203, 332] width 288 height 22
